Goal: Task Accomplishment & Management: Manage account settings

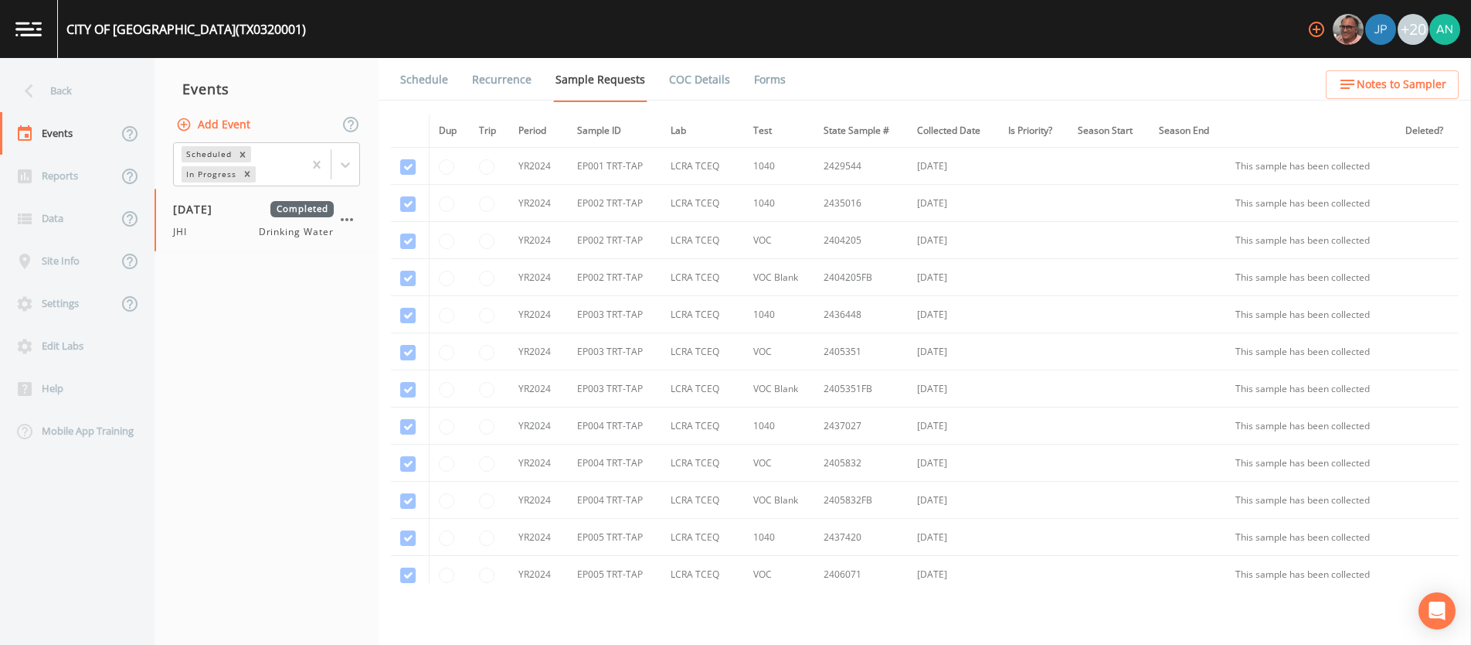
click at [34, 25] on img at bounding box center [28, 29] width 26 height 15
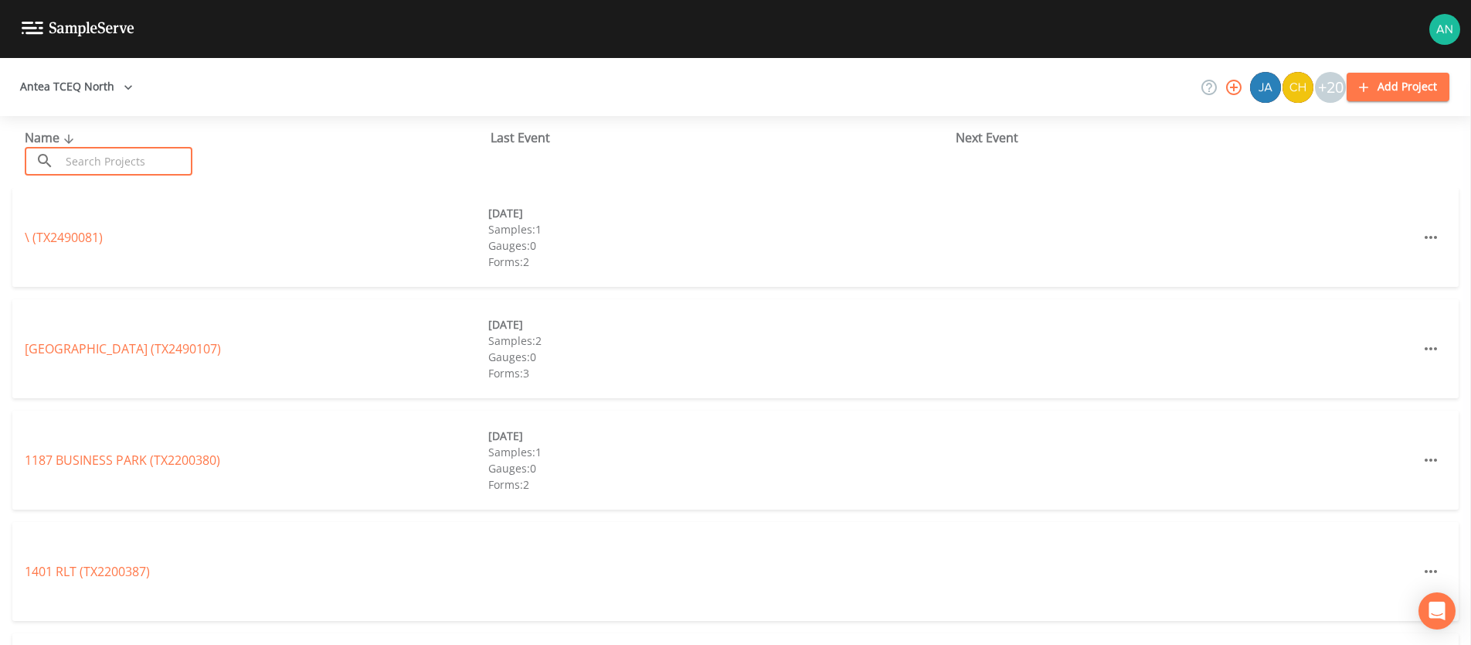
click at [98, 159] on input "text" at bounding box center [126, 161] width 132 height 29
paste input "TX1990002"
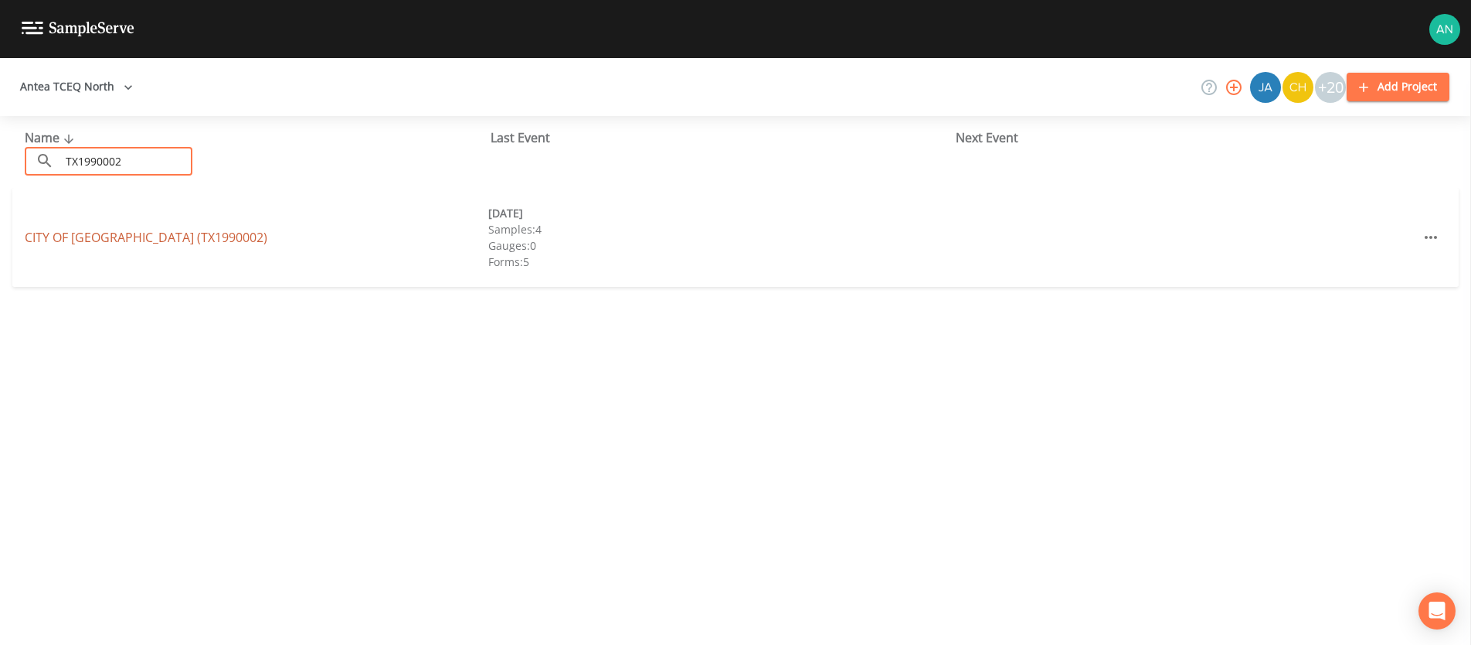
type input "TX1990002"
click at [94, 233] on link "CITY OF ROYSE CITY (TX1990002)" at bounding box center [146, 237] width 243 height 17
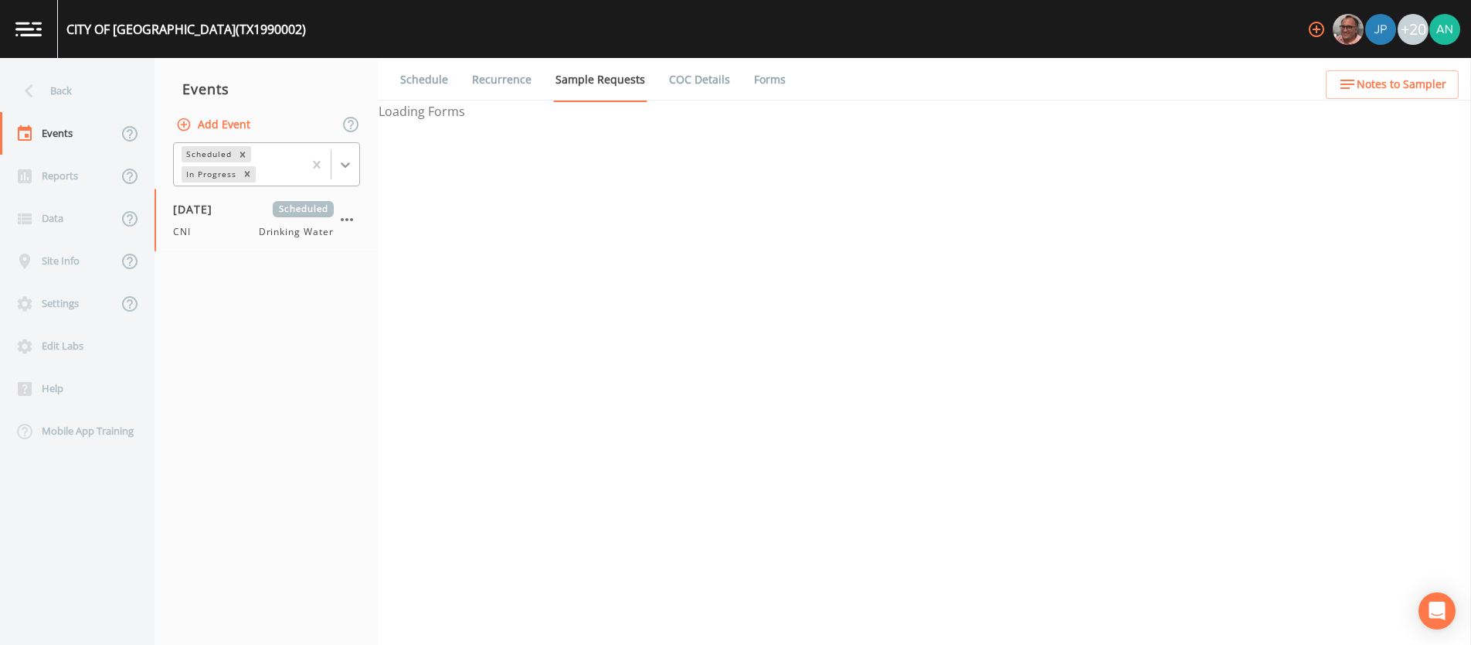
click at [355, 169] on div at bounding box center [346, 165] width 28 height 28
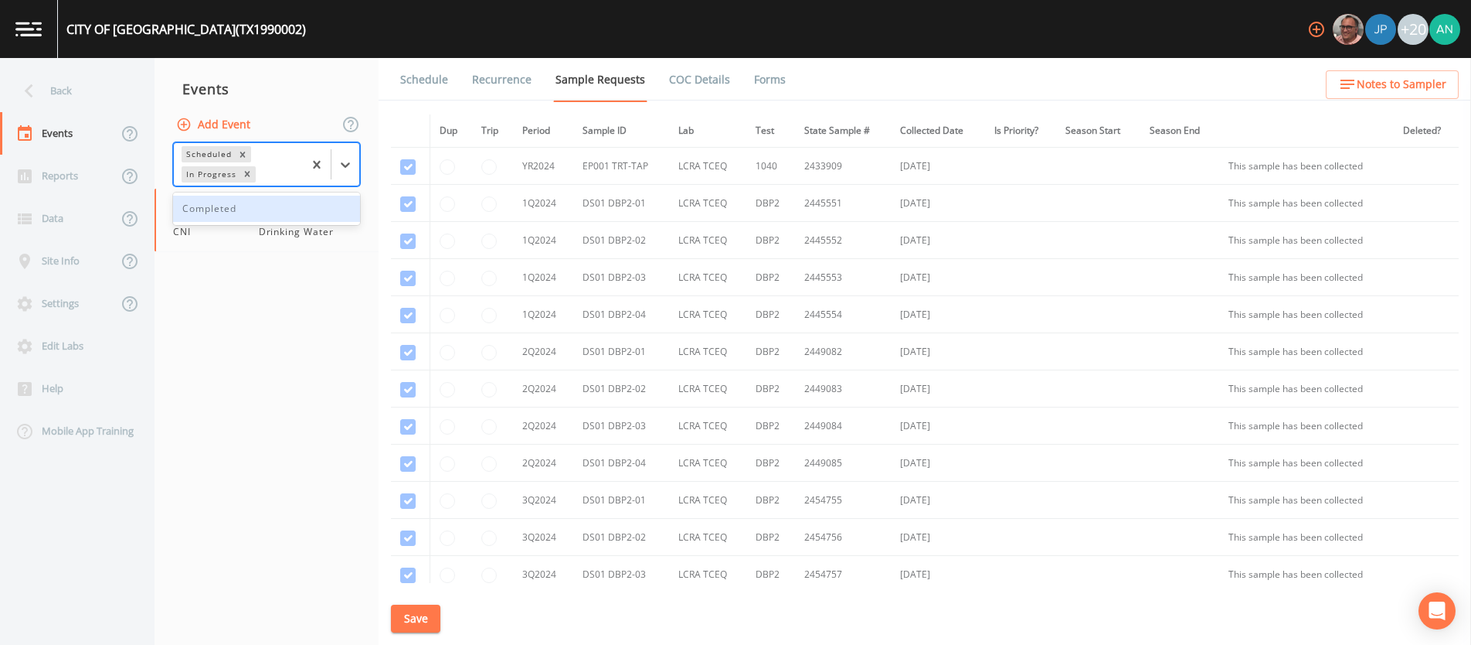
click at [309, 214] on div "Completed" at bounding box center [266, 209] width 187 height 26
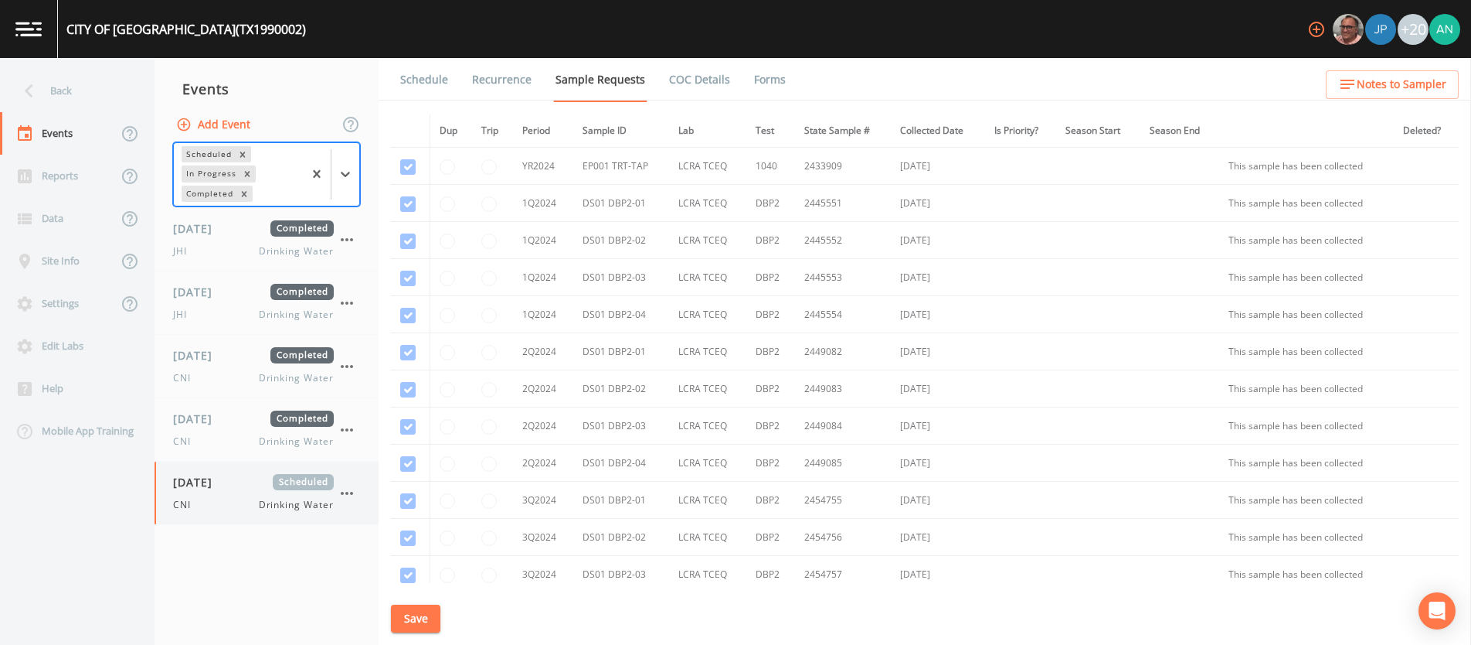
click at [244, 505] on div "CNI Drinking Water" at bounding box center [253, 505] width 161 height 14
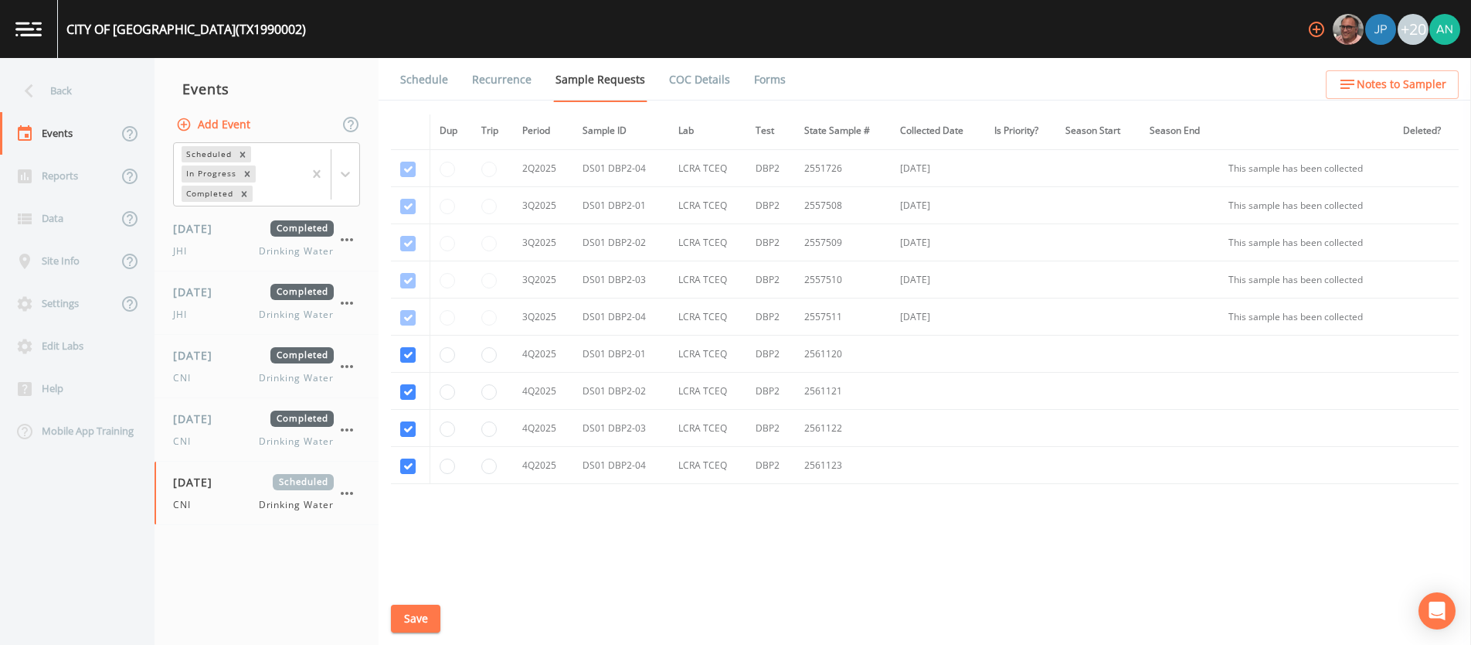
scroll to position [914, 0]
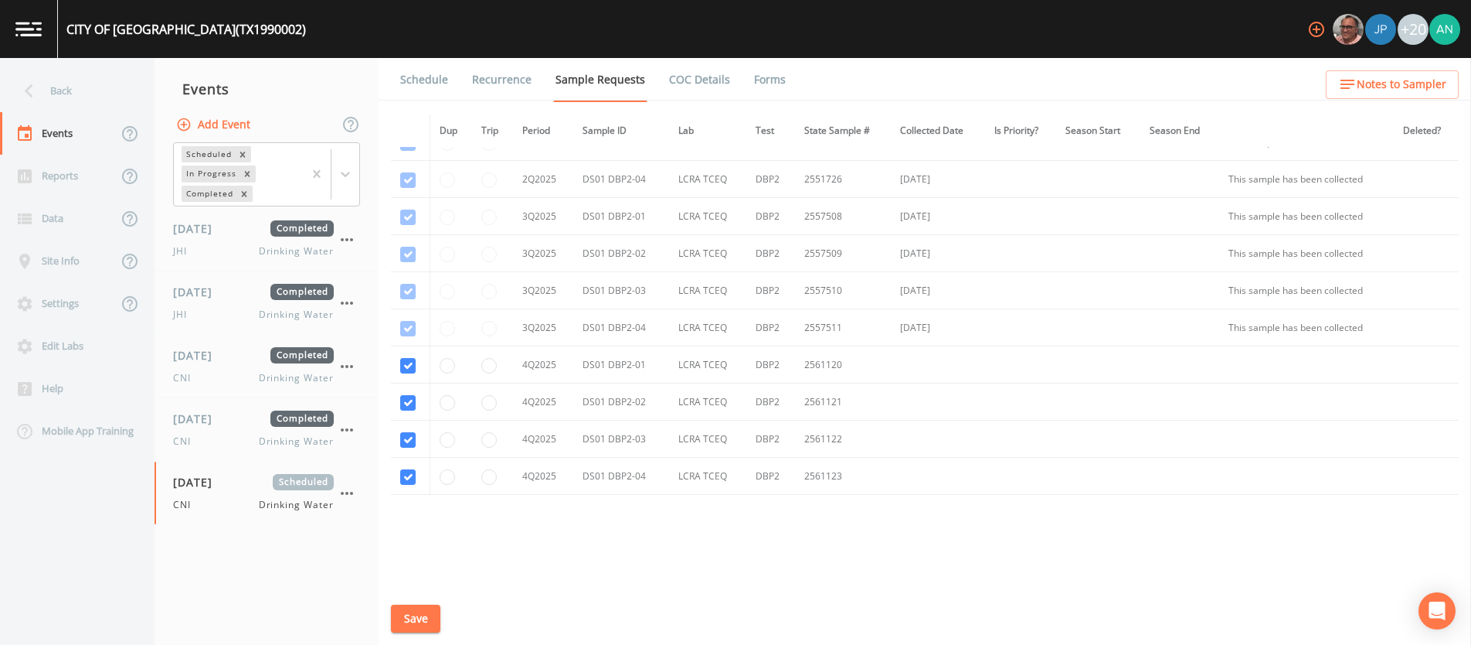
click at [763, 74] on link "Forms" at bounding box center [770, 79] width 36 height 43
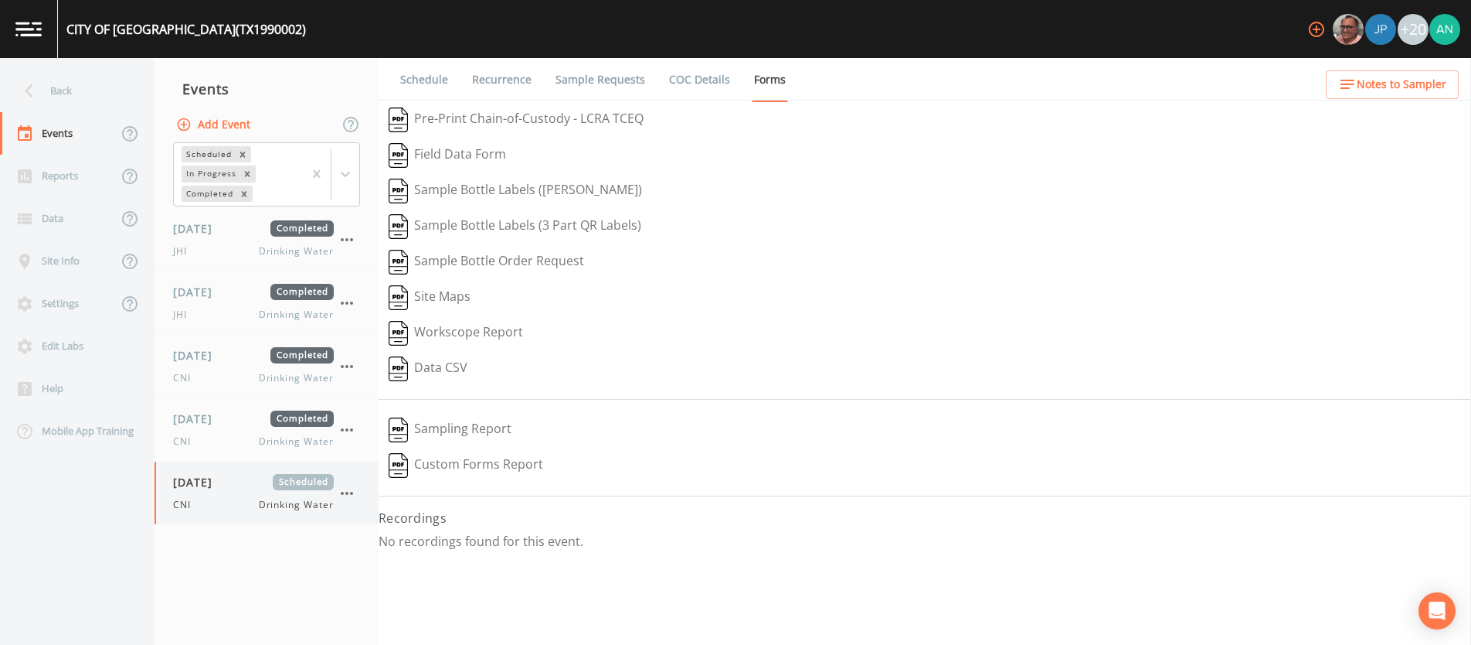
click at [217, 511] on div "CNI Drinking Water" at bounding box center [253, 505] width 161 height 14
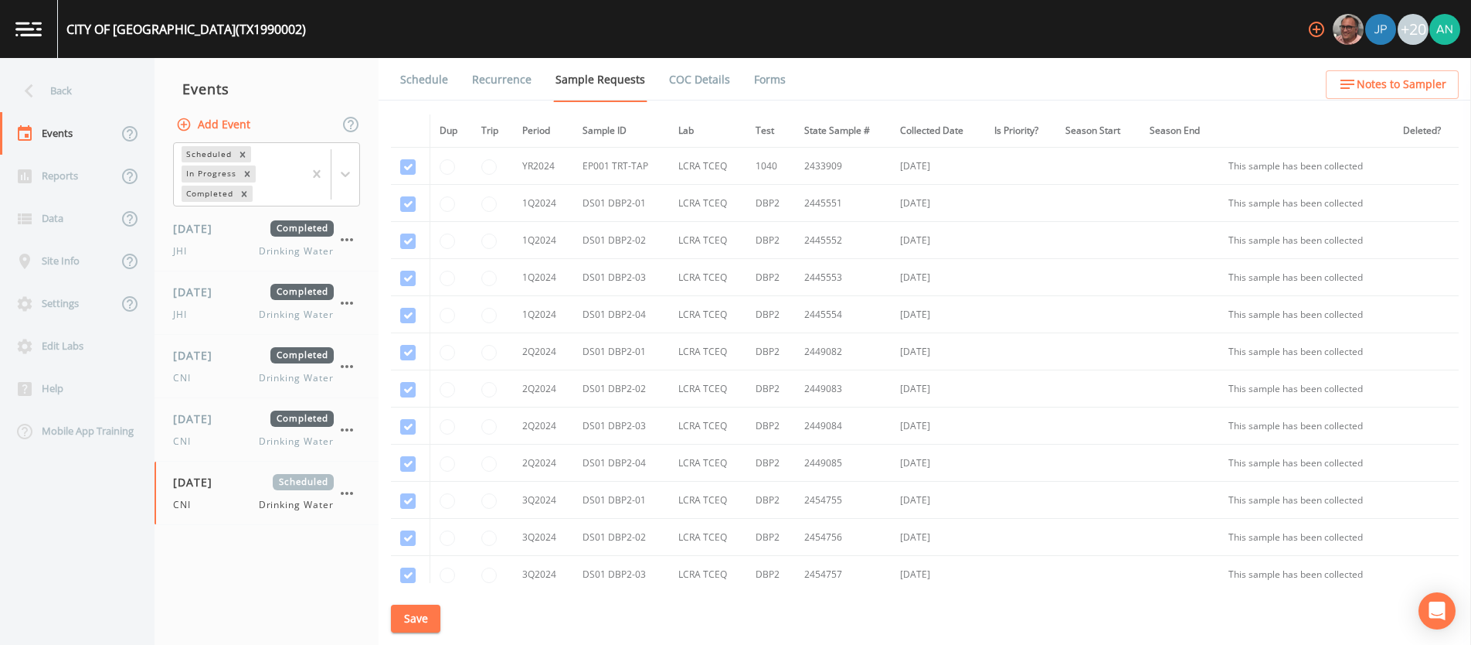
click at [765, 77] on link "Forms" at bounding box center [770, 79] width 36 height 43
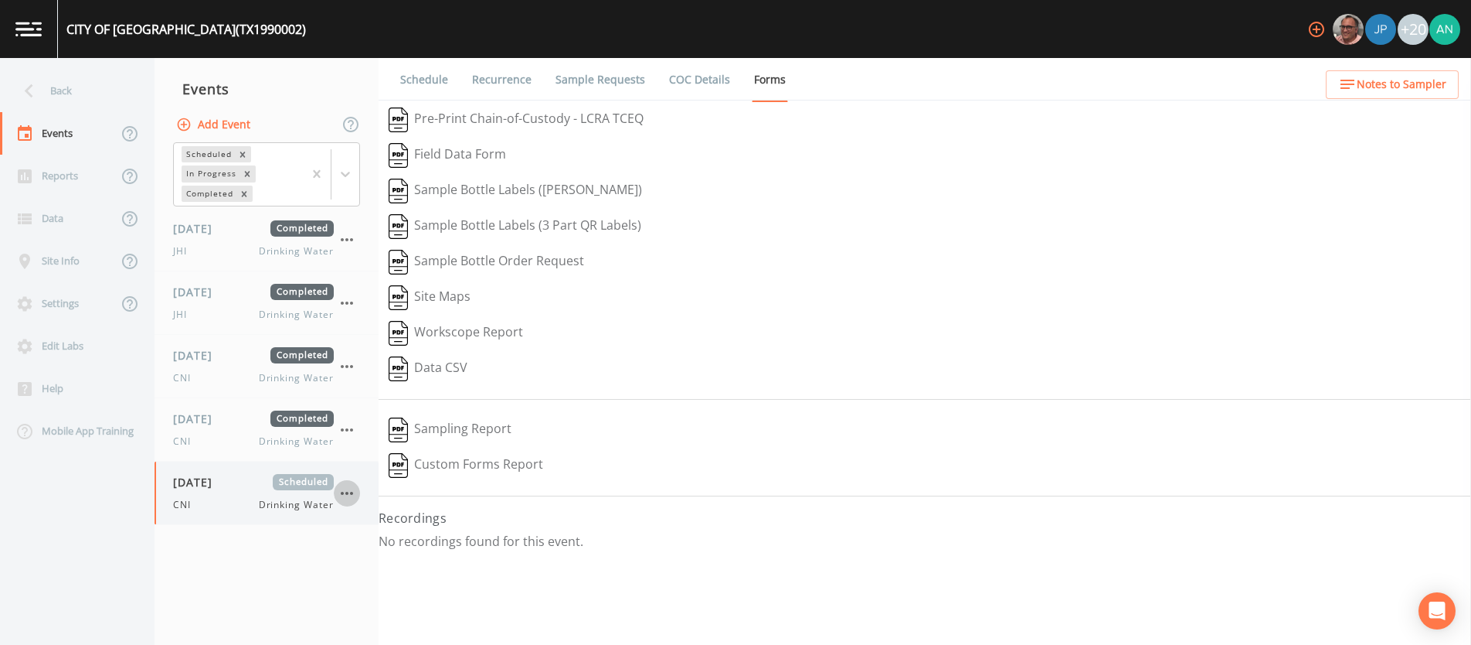
click at [352, 495] on icon "button" at bounding box center [347, 493] width 19 height 19
click at [400, 586] on p "Delete" at bounding box center [424, 583] width 100 height 19
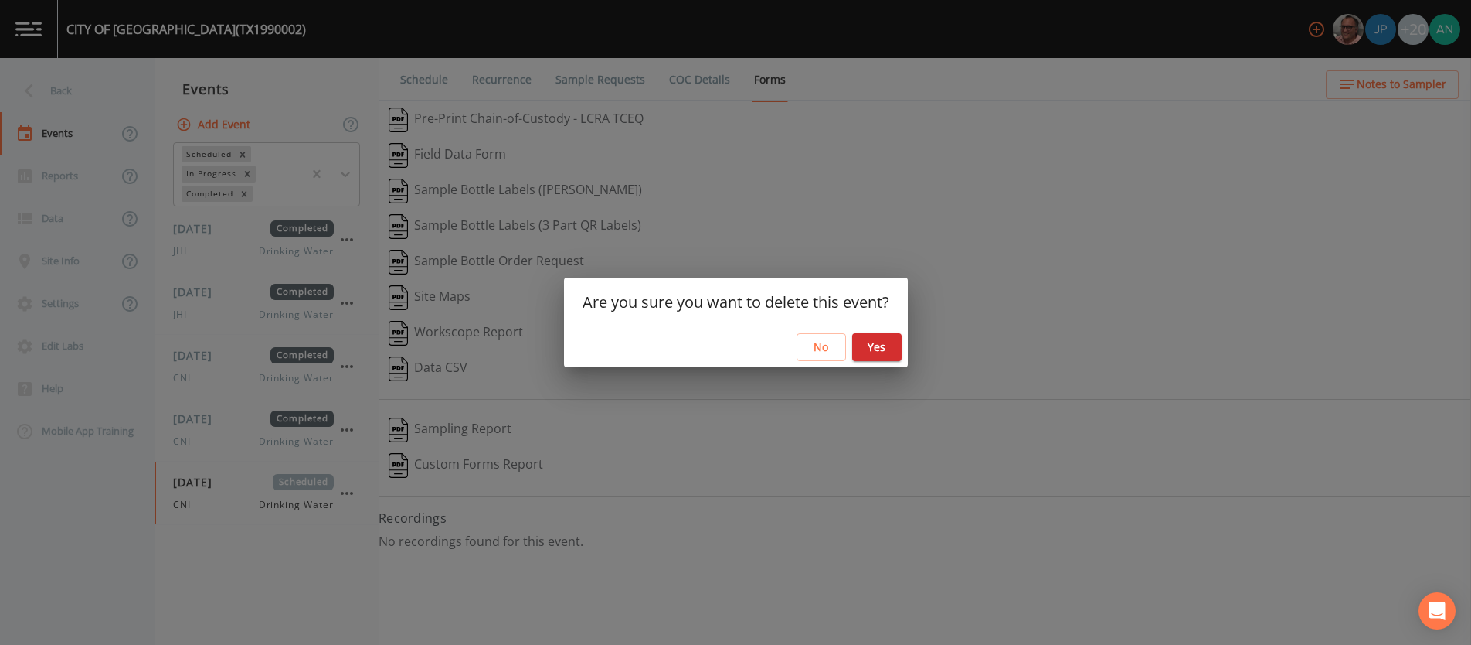
click at [890, 345] on button "Yes" at bounding box center [876, 347] width 49 height 29
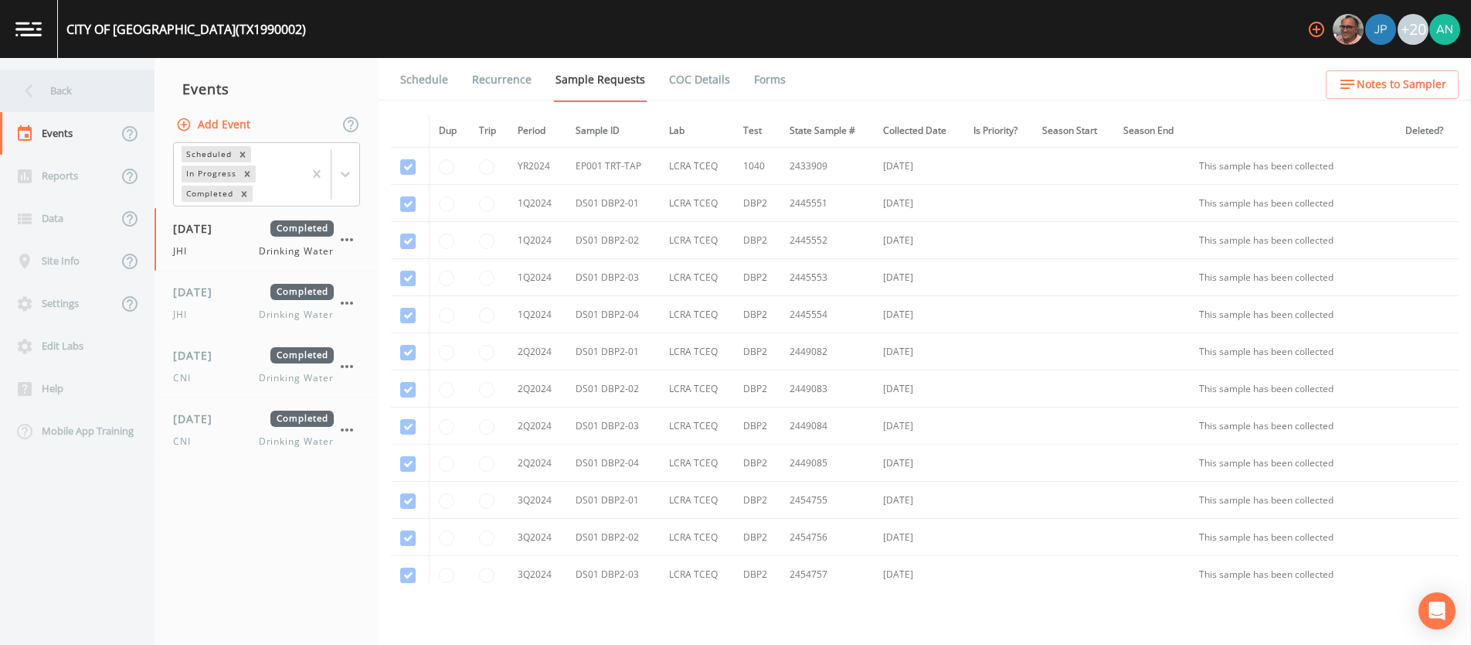
click at [40, 85] on icon at bounding box center [28, 90] width 27 height 27
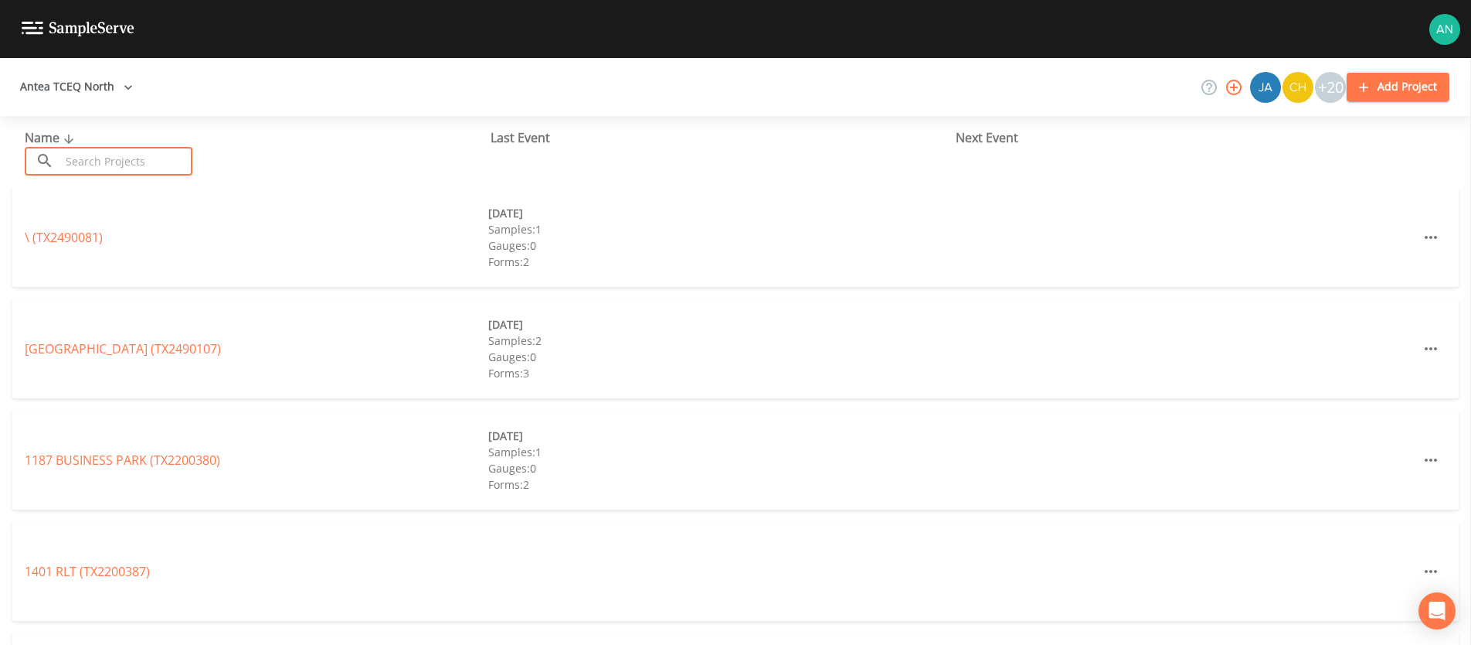
click at [113, 157] on input "text" at bounding box center [126, 161] width 132 height 29
paste input "TX2340010"
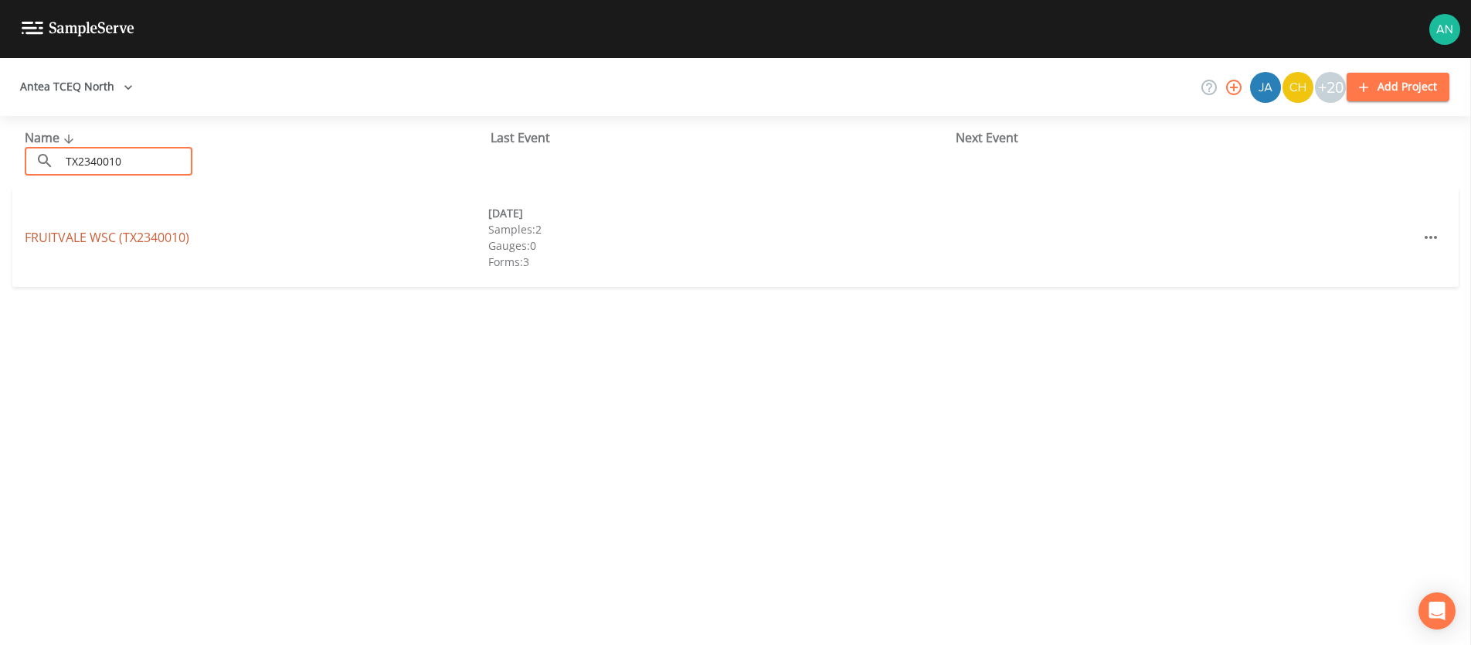
type input "TX2340010"
click at [112, 243] on link "FRUITVALE WSC (TX2340010)" at bounding box center [107, 237] width 165 height 17
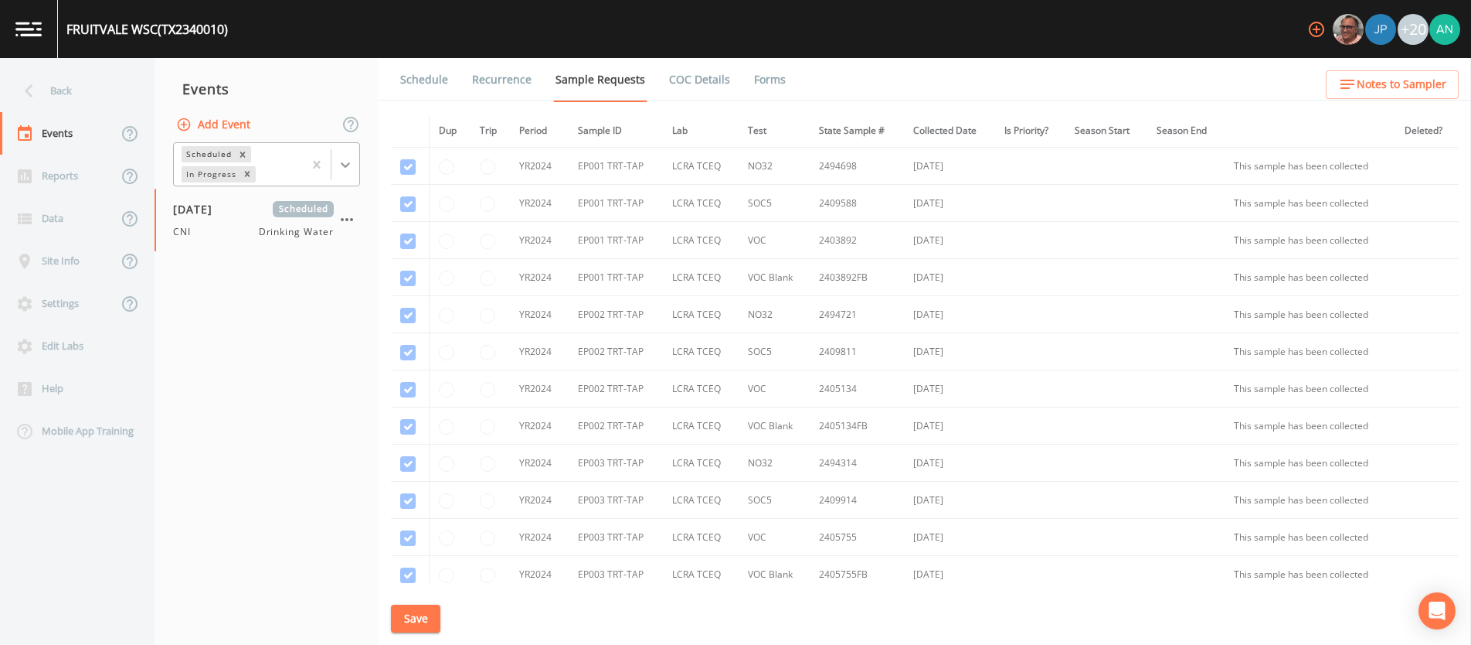
click at [345, 168] on icon at bounding box center [345, 164] width 15 height 15
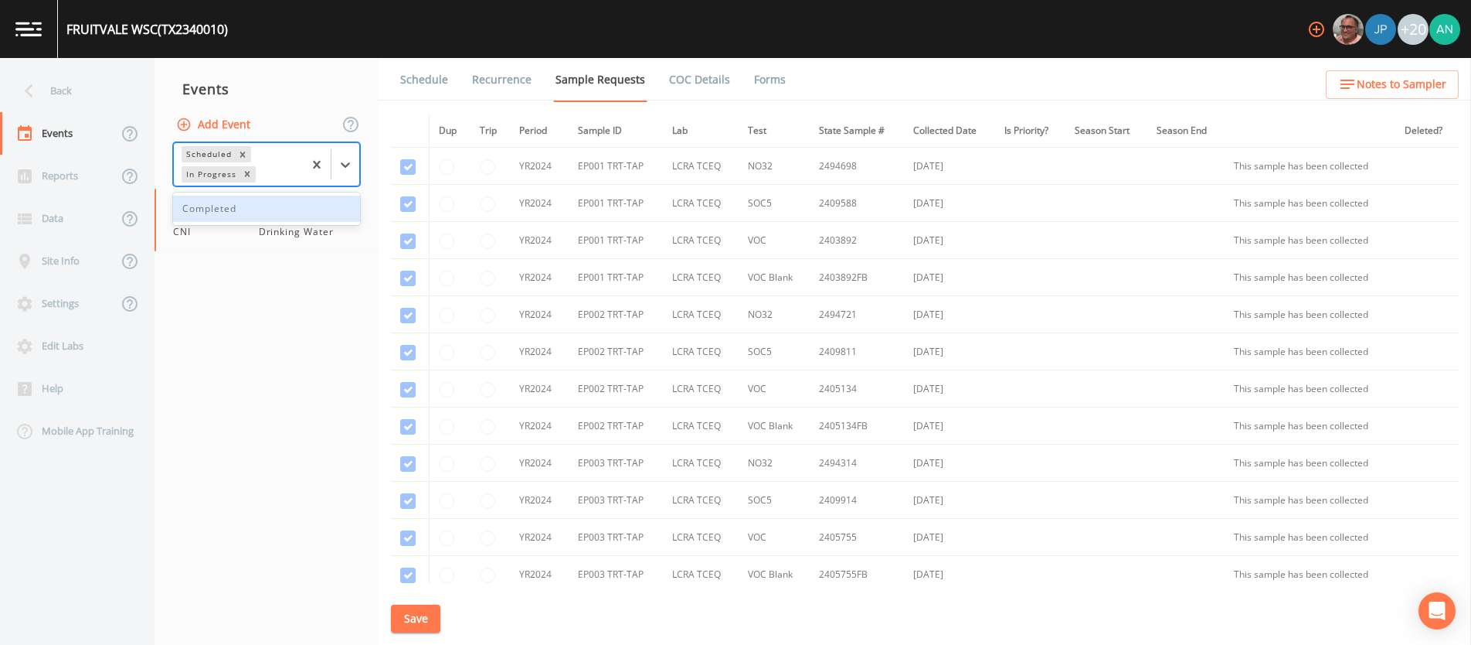
click at [301, 221] on div "Completed" at bounding box center [266, 209] width 187 height 26
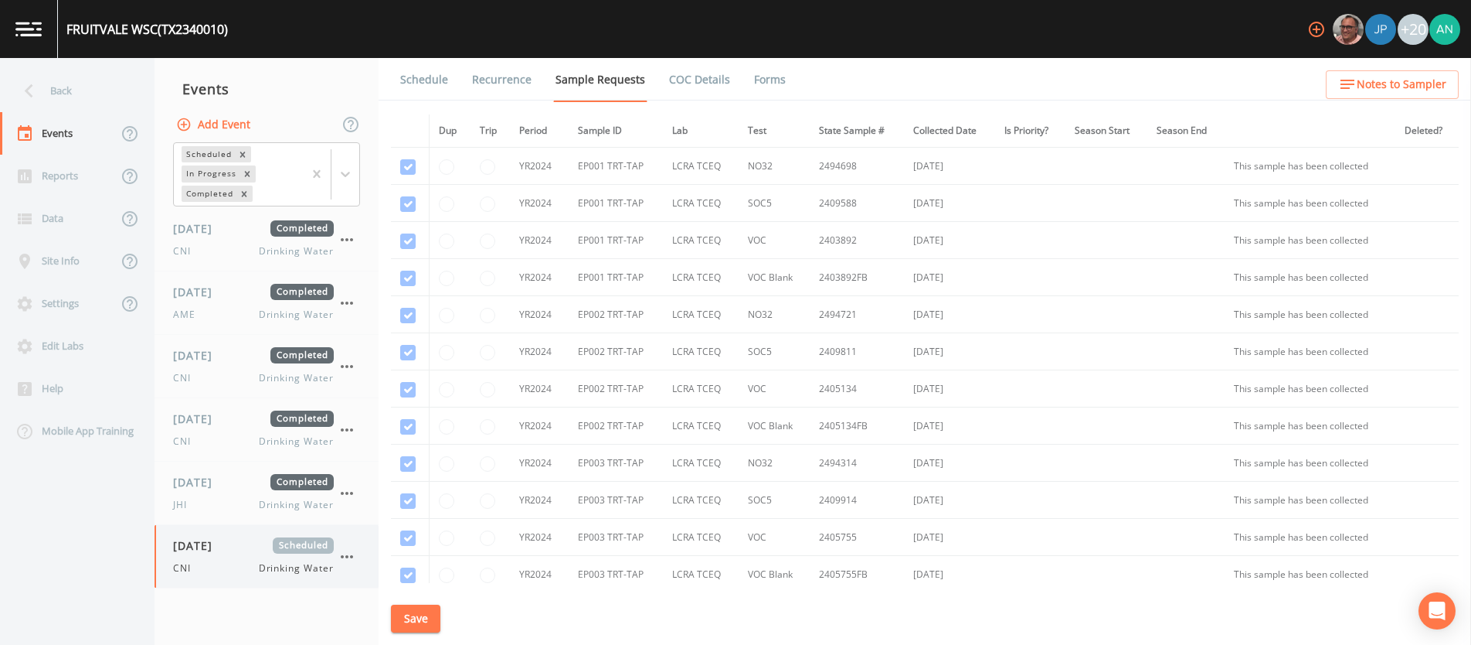
click at [199, 545] on span "[DATE]" at bounding box center [198, 545] width 50 height 16
click at [194, 561] on span "CNI" at bounding box center [186, 568] width 27 height 14
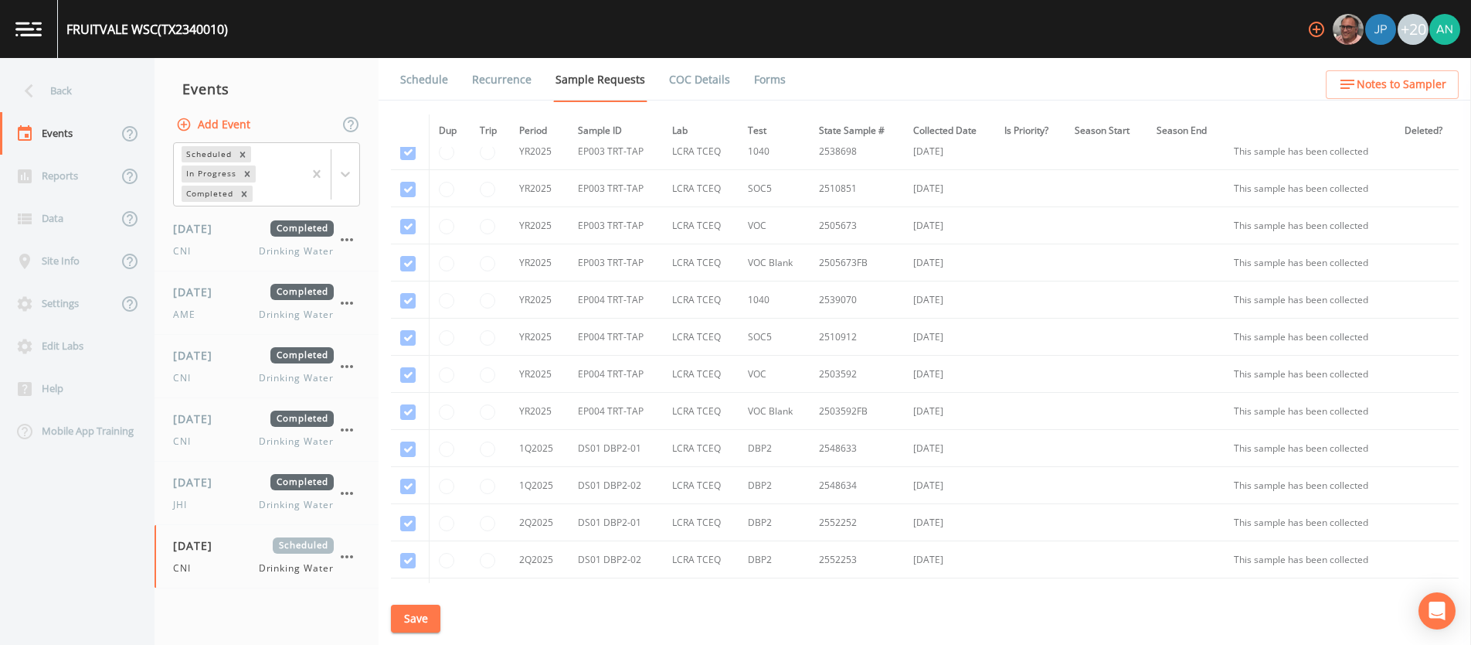
scroll to position [1469, 0]
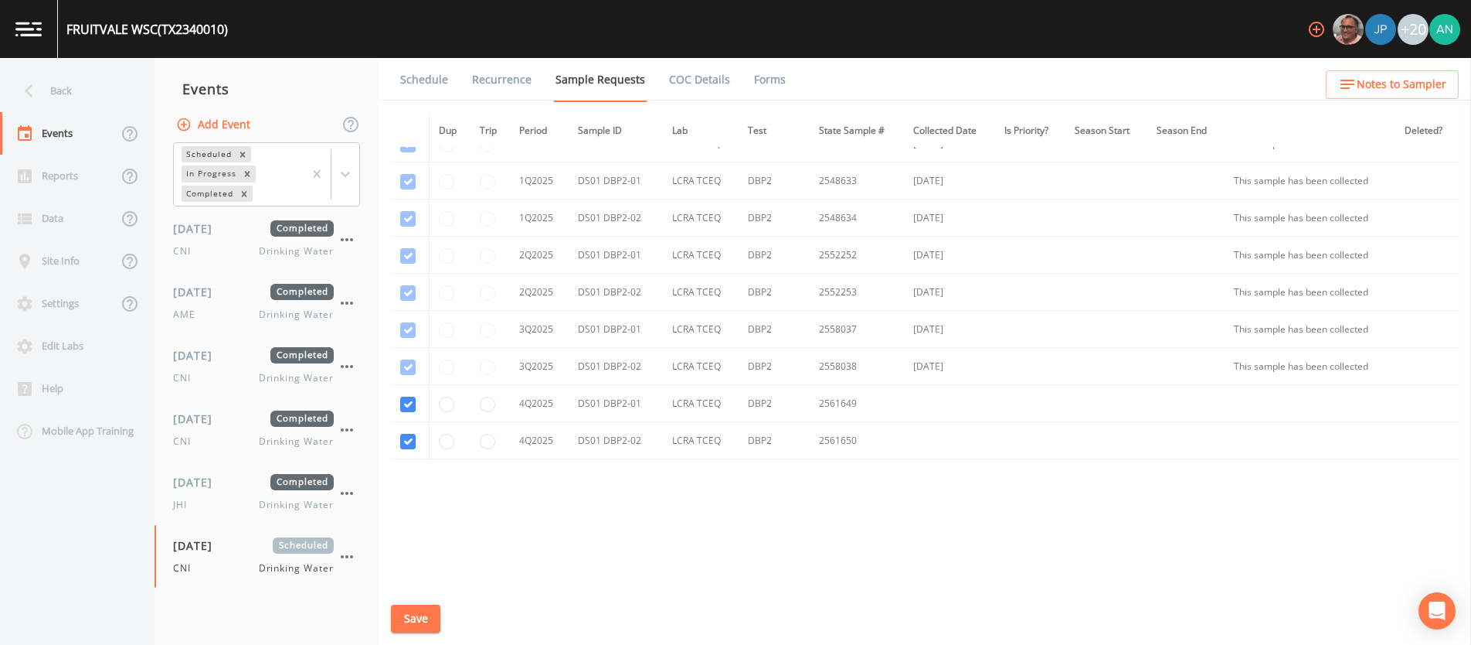
click at [763, 77] on link "Forms" at bounding box center [770, 79] width 36 height 43
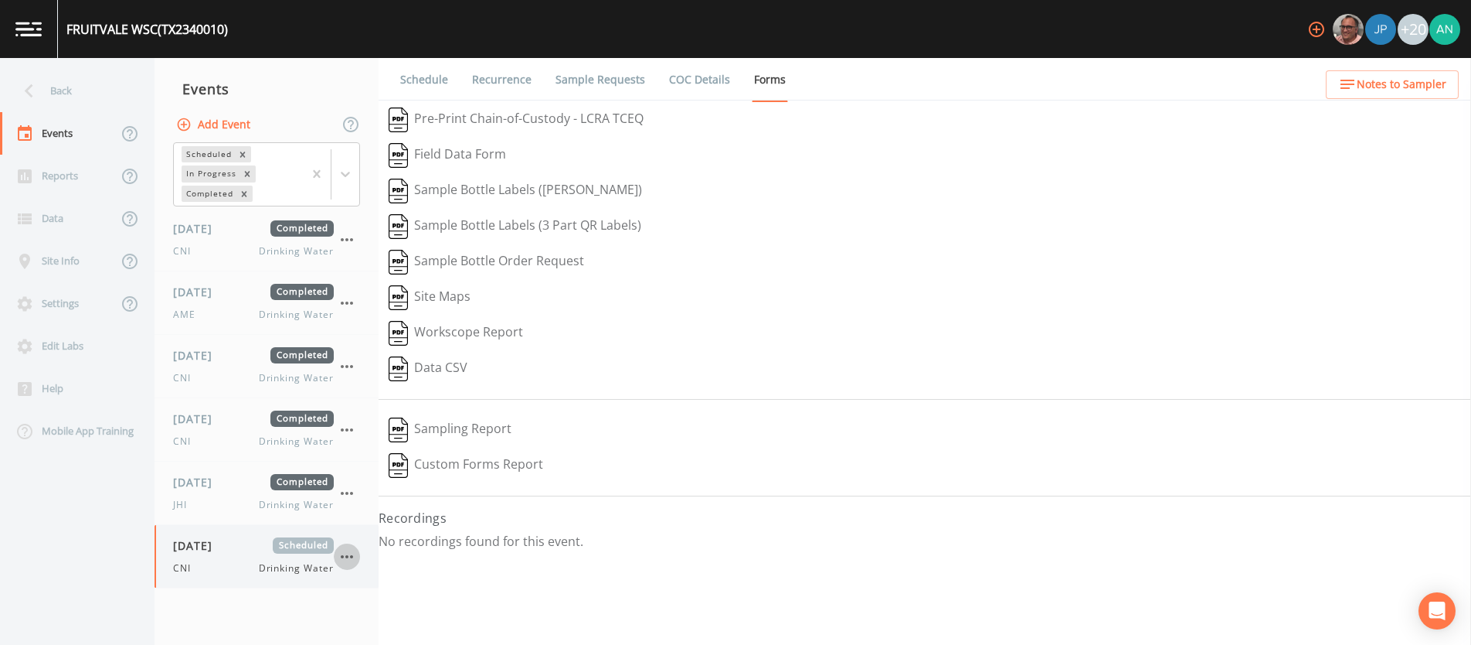
click at [349, 554] on icon "button" at bounding box center [347, 556] width 19 height 19
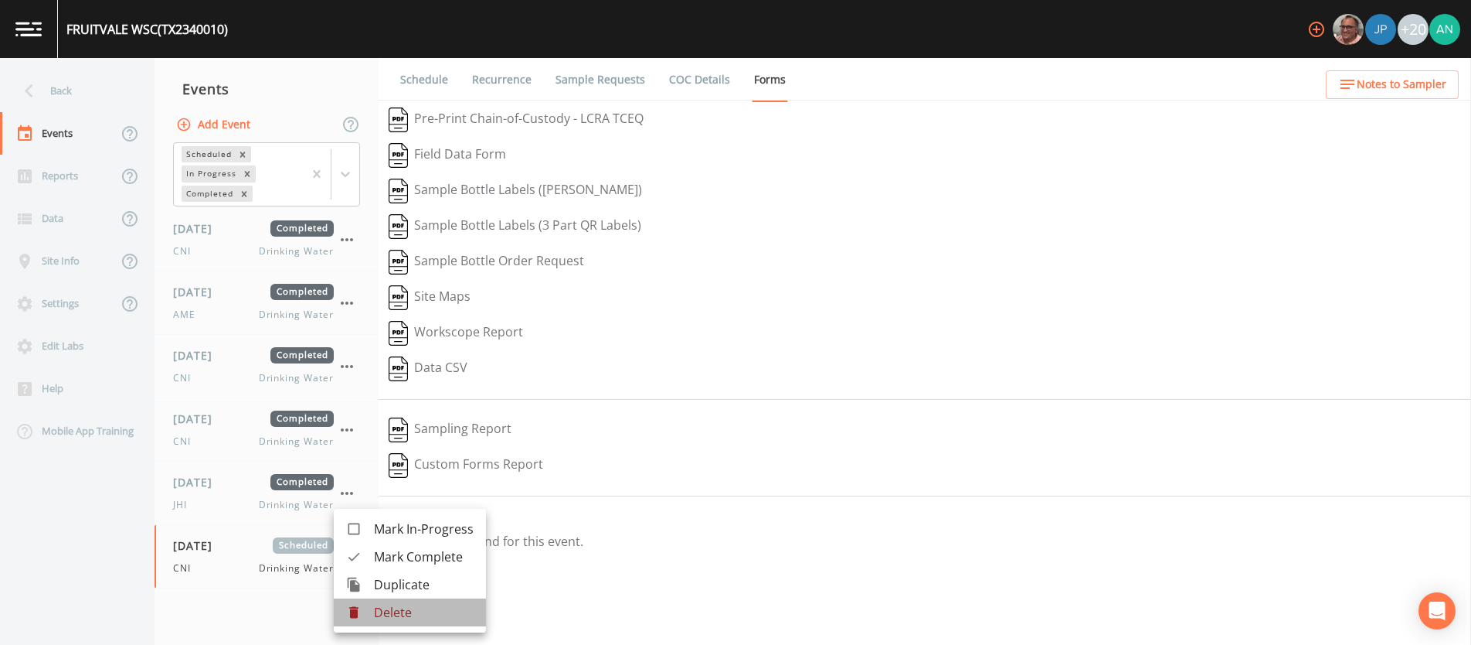
click at [399, 616] on p "Delete" at bounding box center [424, 612] width 100 height 19
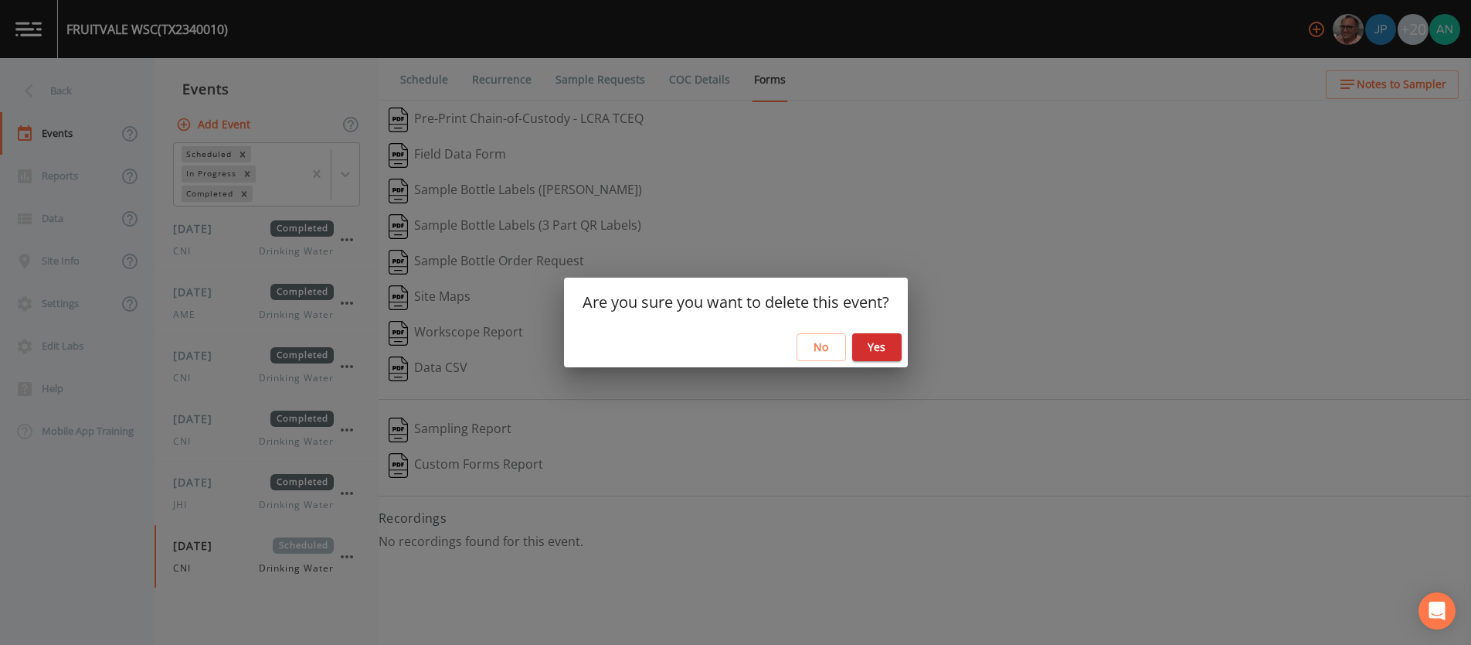
click at [886, 362] on div "No Yes" at bounding box center [736, 347] width 344 height 41
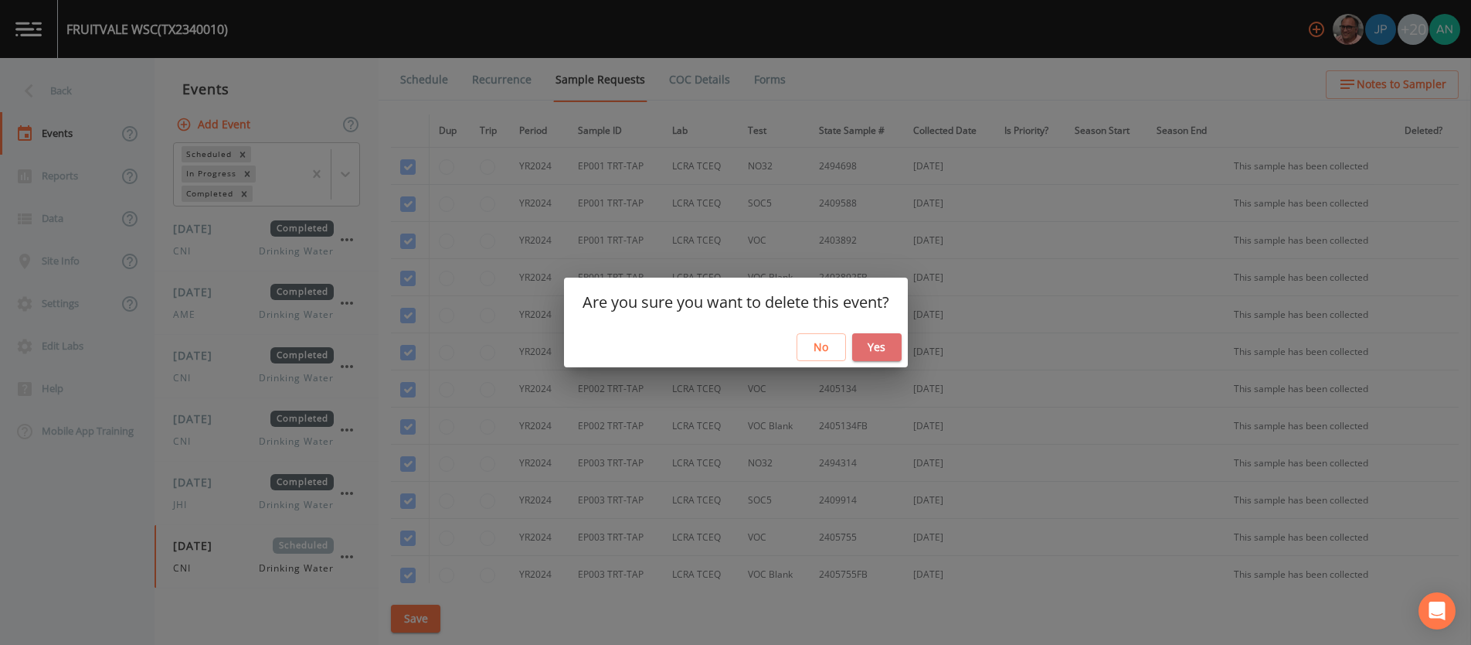
click at [886, 352] on button "Yes" at bounding box center [876, 347] width 49 height 29
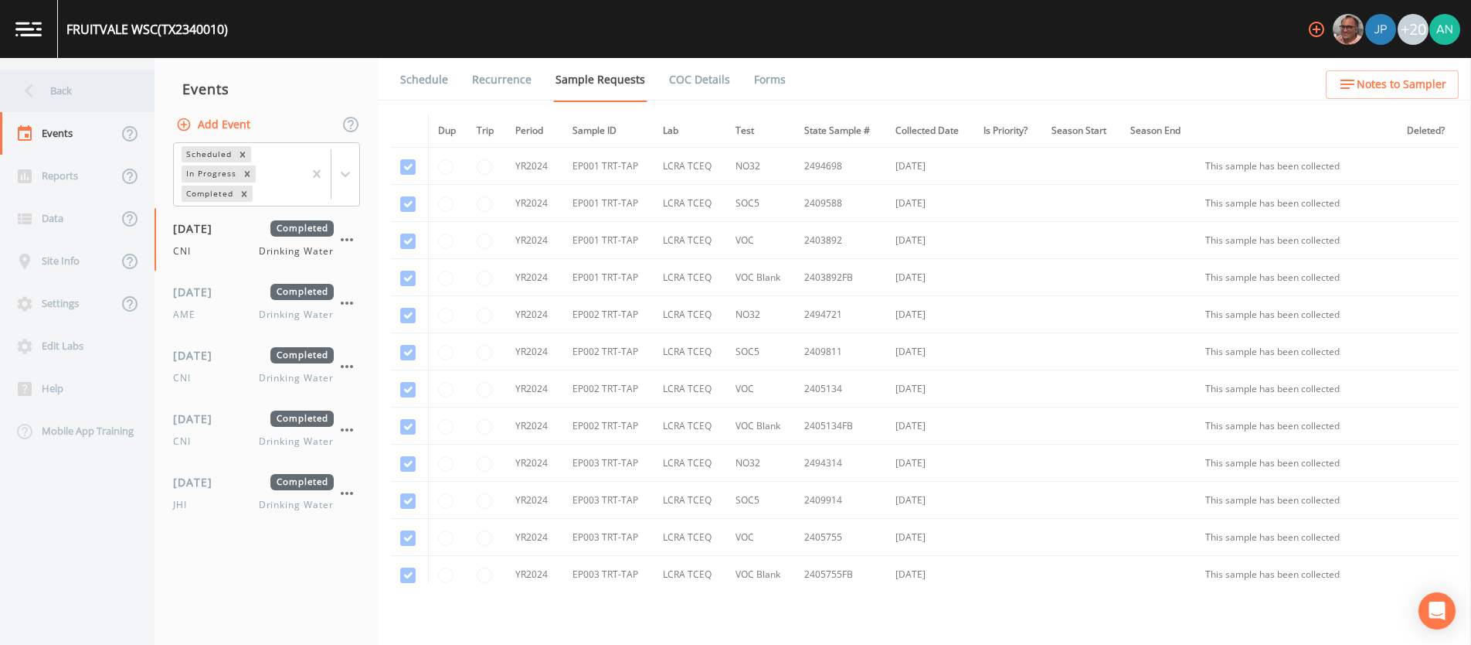
click at [67, 86] on div "Back" at bounding box center [69, 91] width 139 height 43
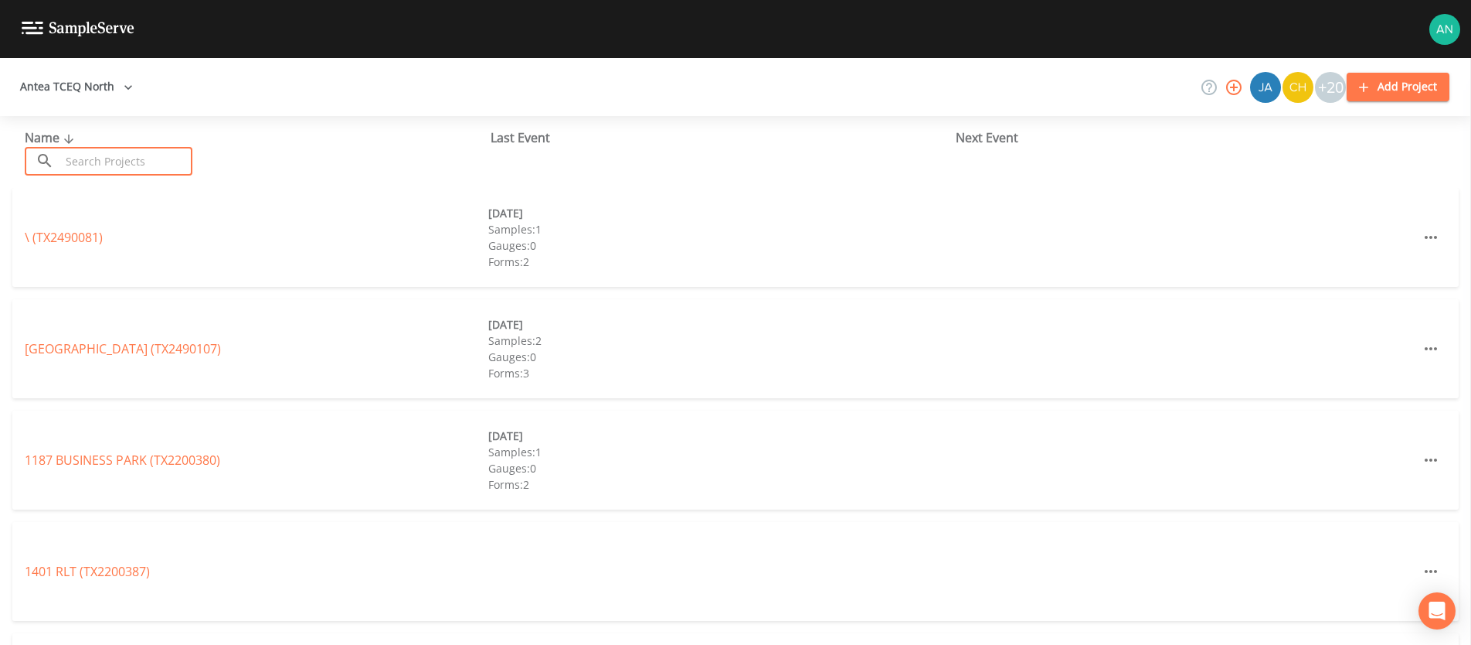
click at [87, 166] on input "text" at bounding box center [126, 161] width 132 height 29
paste input "TX2340005"
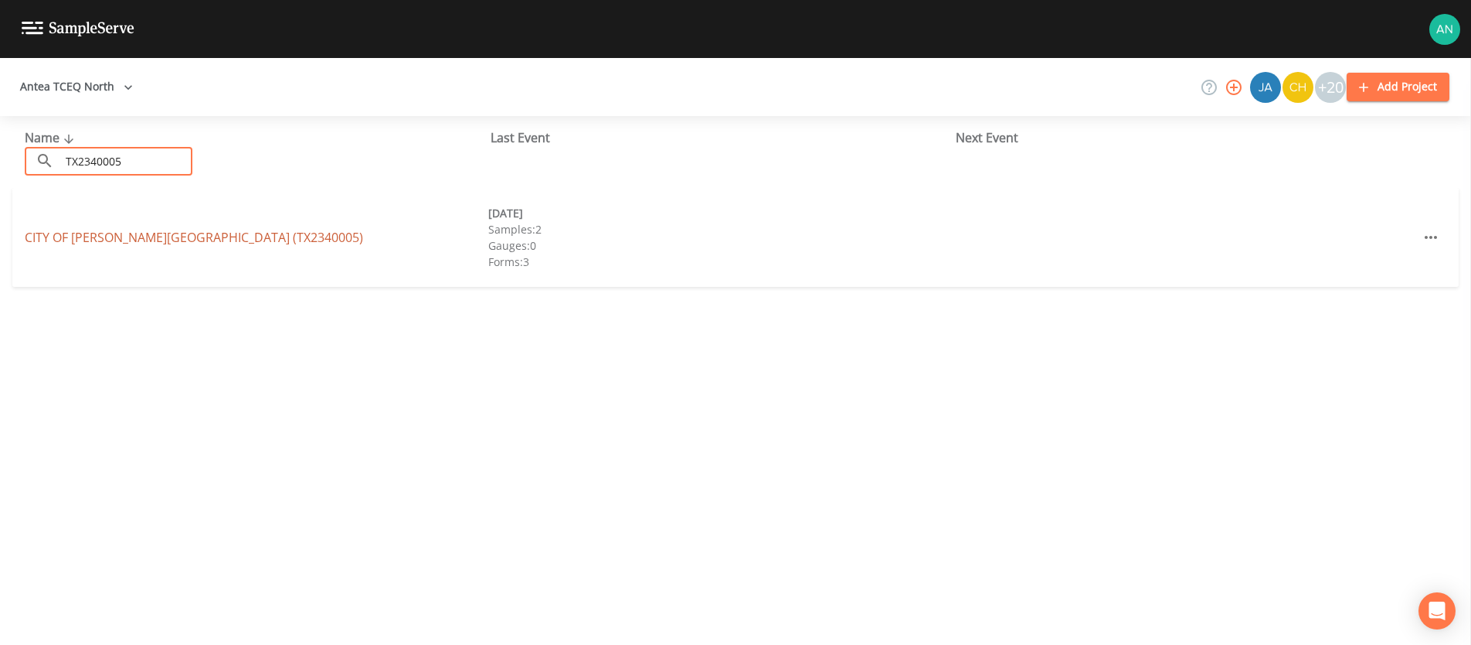
type input "TX2340005"
click at [127, 239] on link "CITY OF WILLS POINT (TX2340005)" at bounding box center [194, 237] width 338 height 17
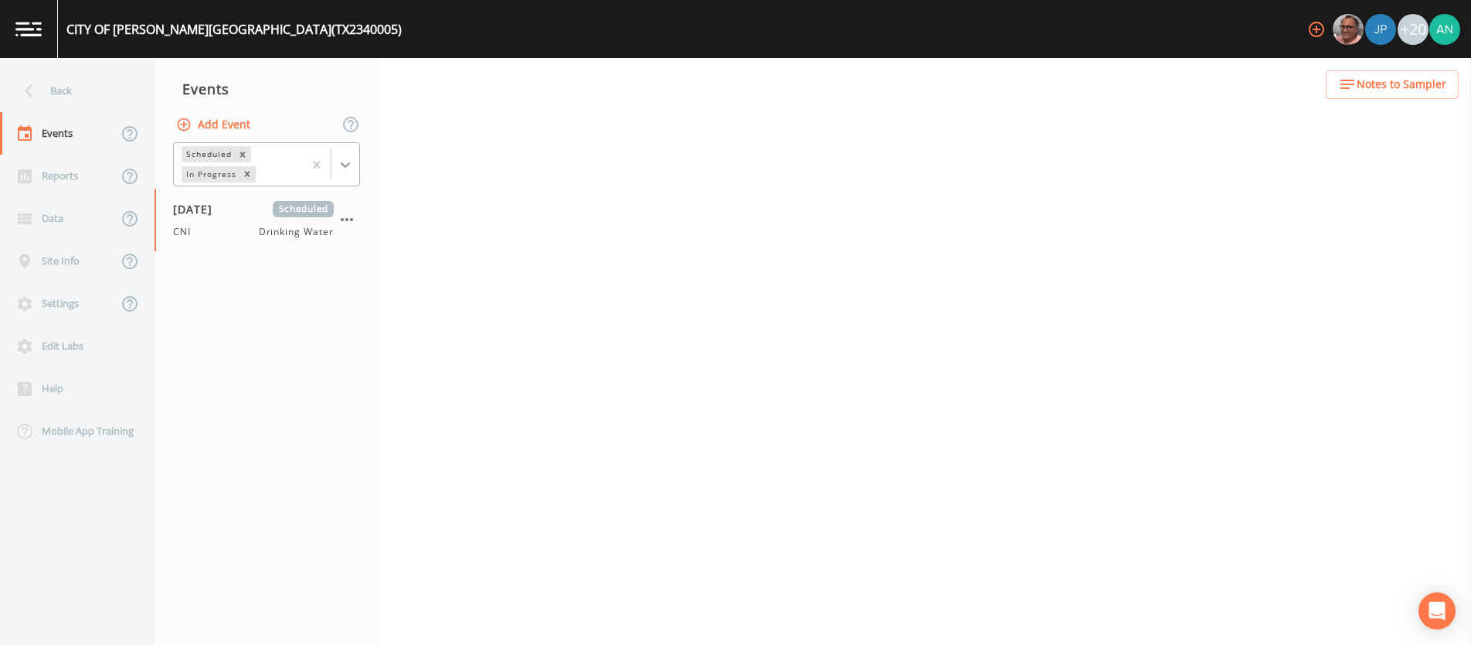
click at [348, 162] on icon at bounding box center [345, 164] width 9 height 5
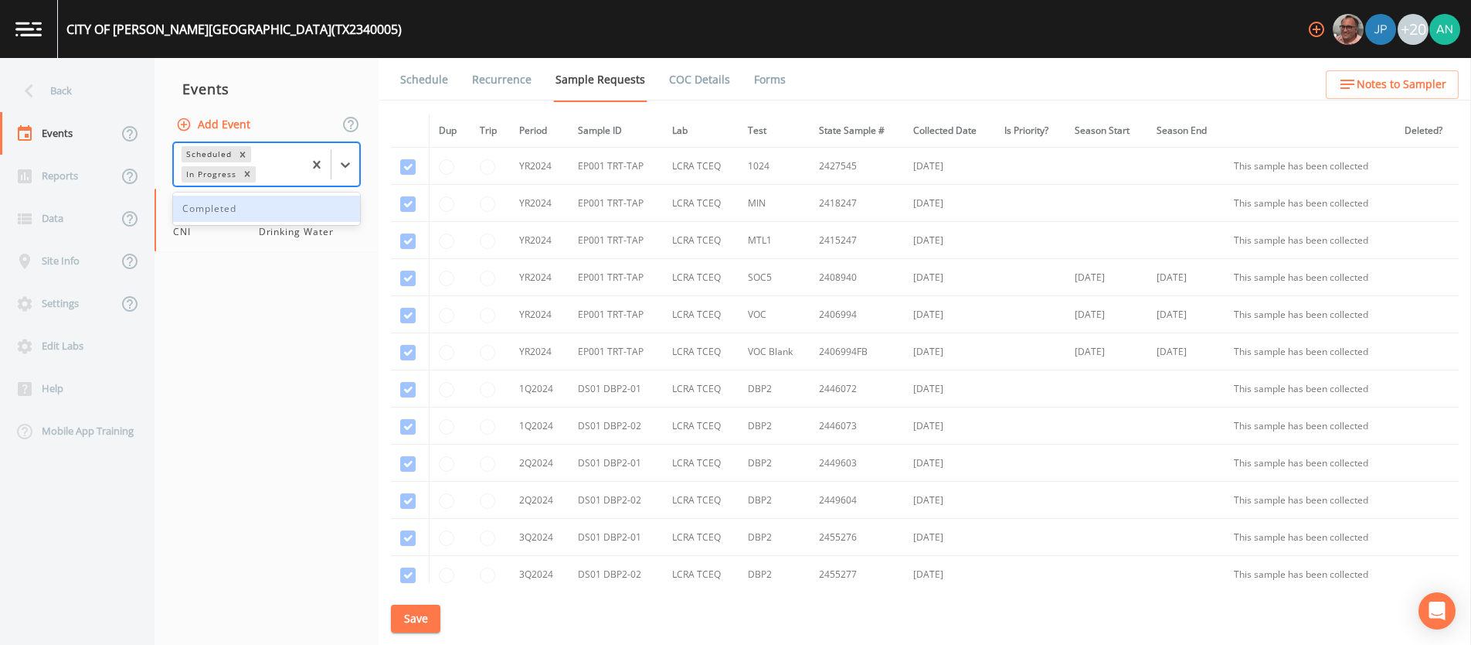
click at [298, 212] on div "Completed" at bounding box center [266, 209] width 187 height 26
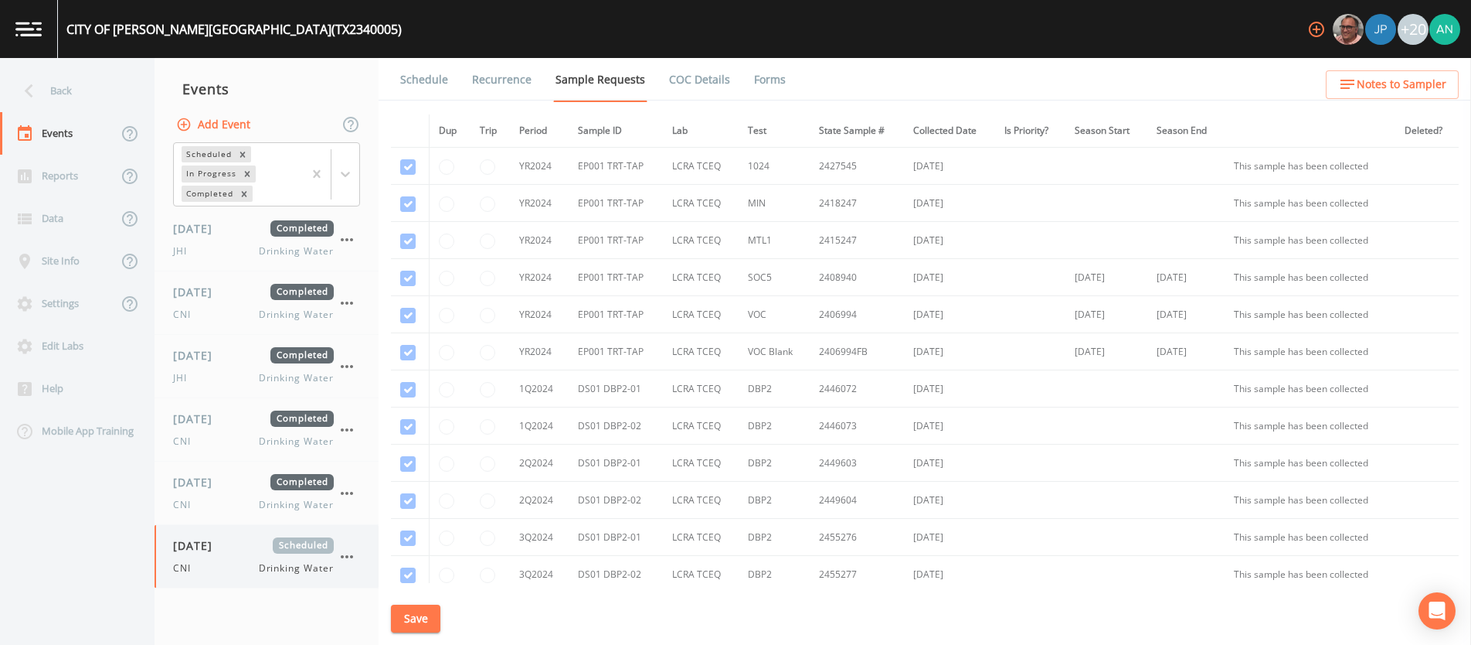
click at [206, 563] on div "CNI Drinking Water" at bounding box center [253, 568] width 161 height 14
click at [219, 566] on div "CNI Drinking Water" at bounding box center [253, 568] width 161 height 14
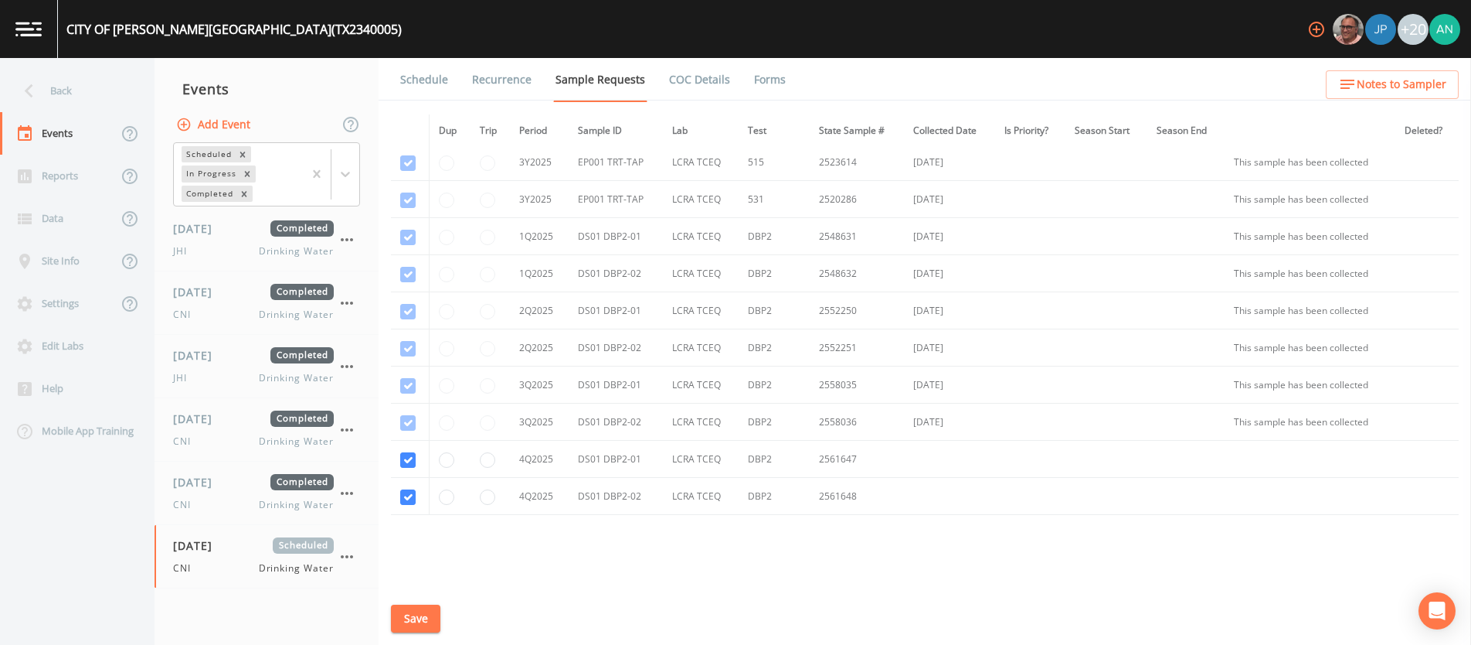
scroll to position [876, 0]
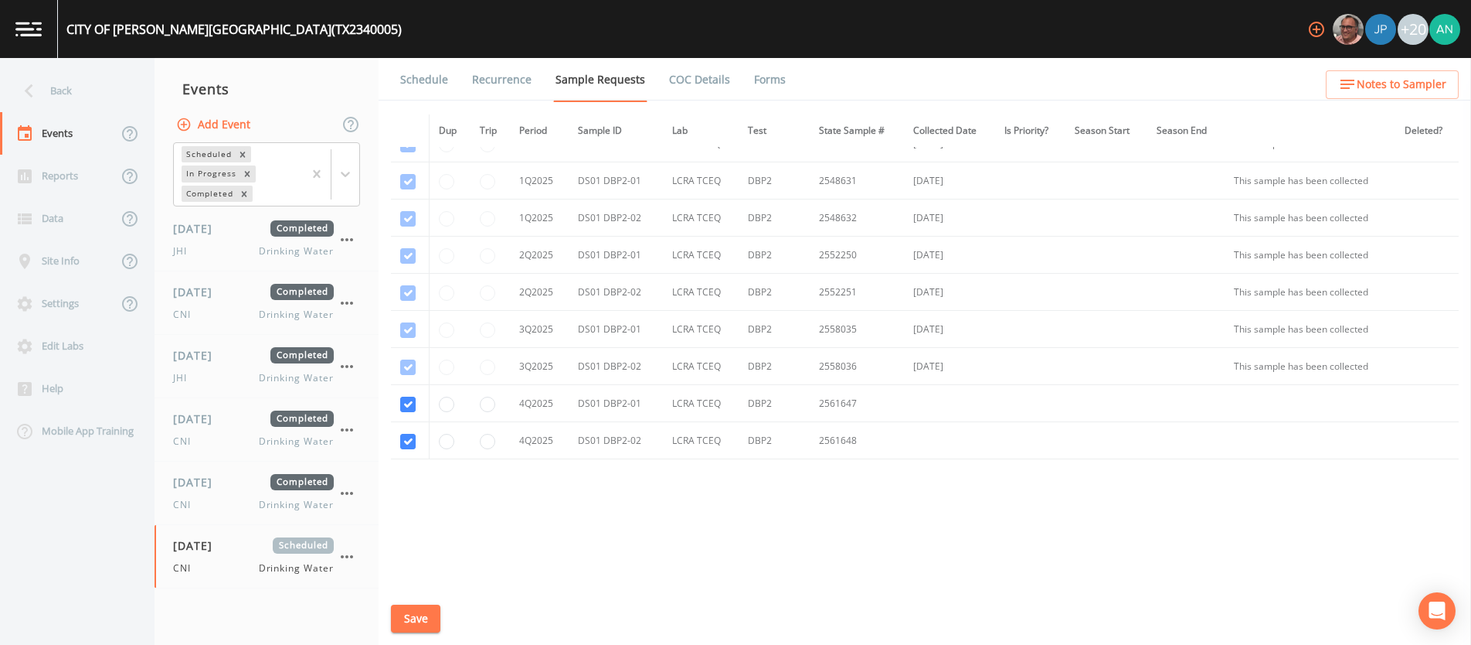
click at [771, 81] on link "Forms" at bounding box center [770, 79] width 36 height 43
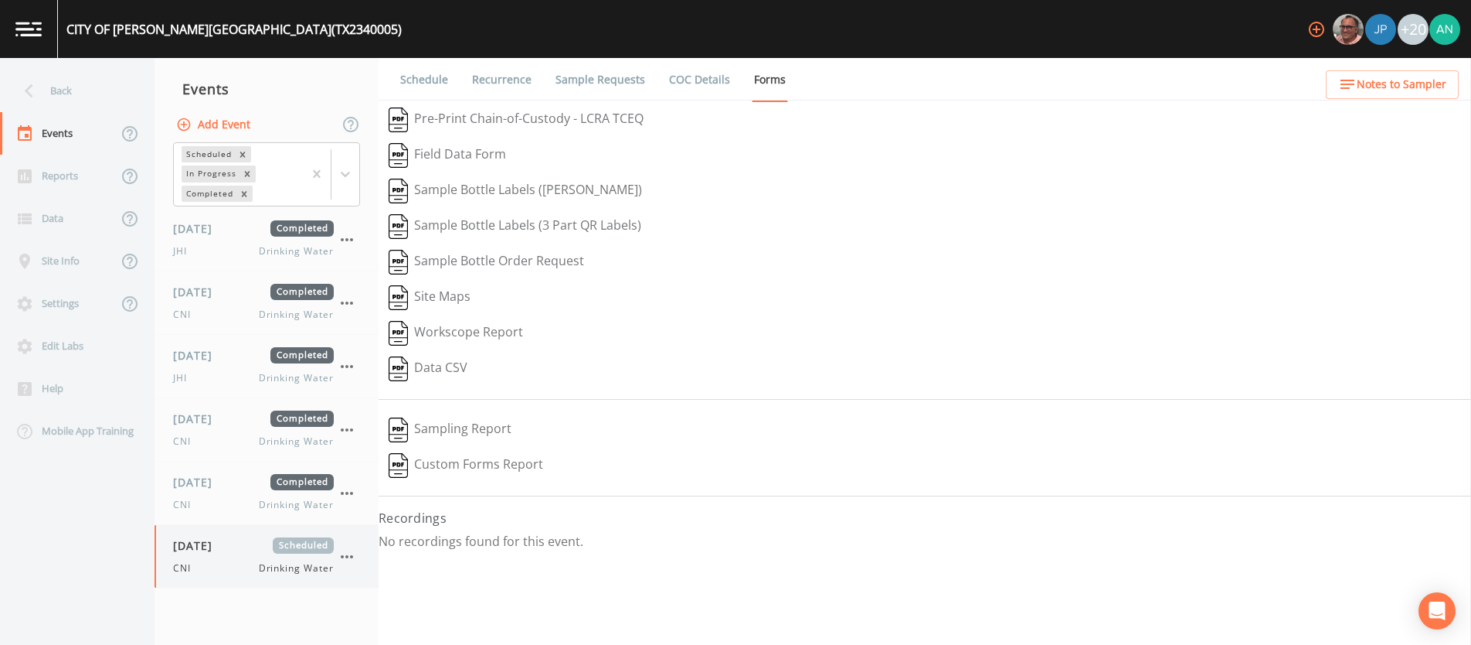
click at [212, 561] on div "CNI Drinking Water" at bounding box center [253, 568] width 161 height 14
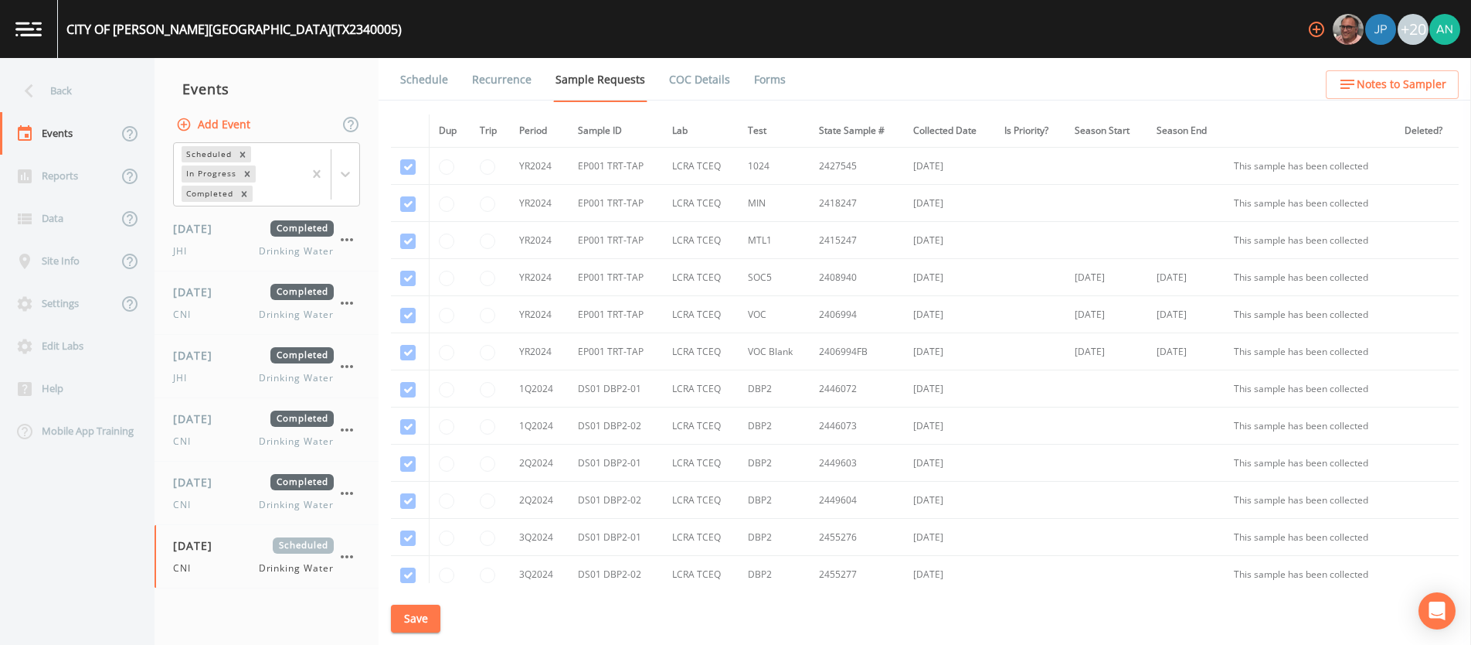
click at [764, 93] on link "Forms" at bounding box center [770, 79] width 36 height 43
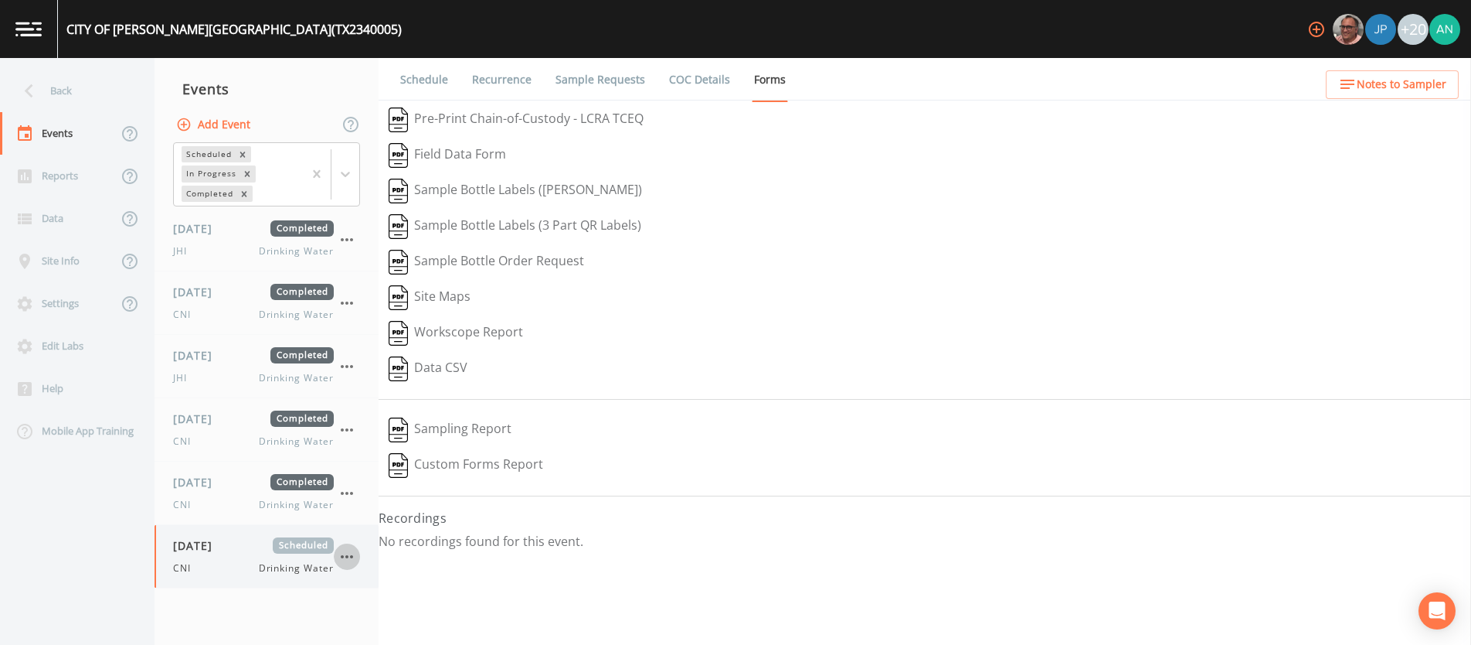
click at [351, 552] on icon "button" at bounding box center [347, 556] width 19 height 19
click at [403, 606] on p "Delete" at bounding box center [424, 612] width 100 height 19
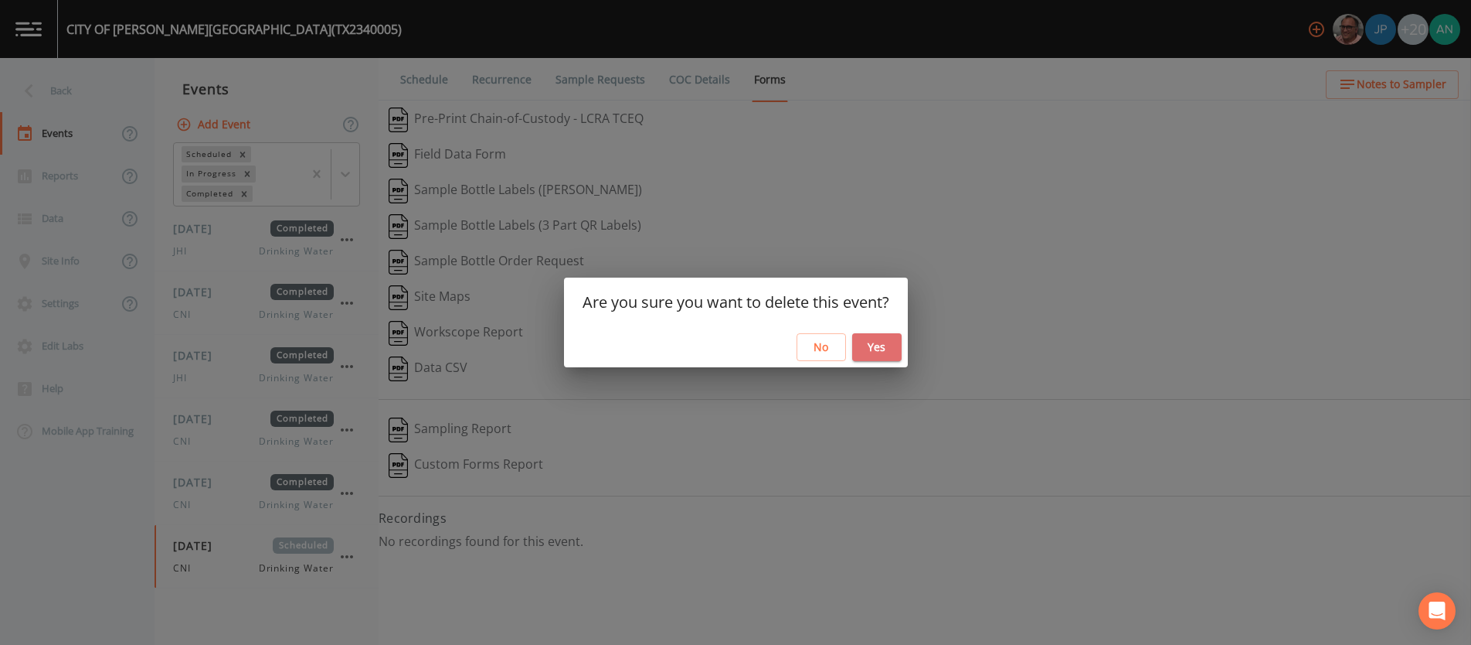
click at [887, 342] on button "Yes" at bounding box center [876, 347] width 49 height 29
